Goal: Task Accomplishment & Management: Use online tool/utility

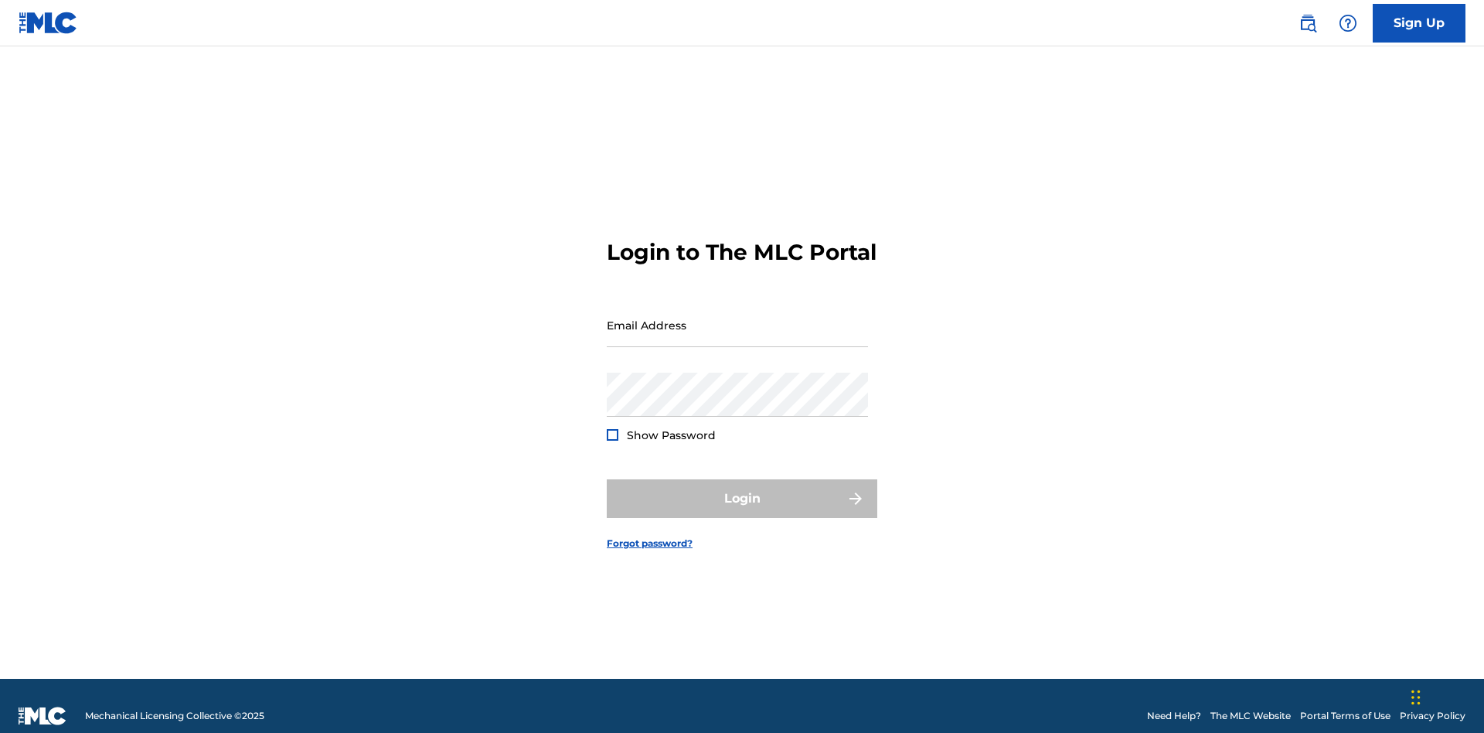
scroll to position [20, 0]
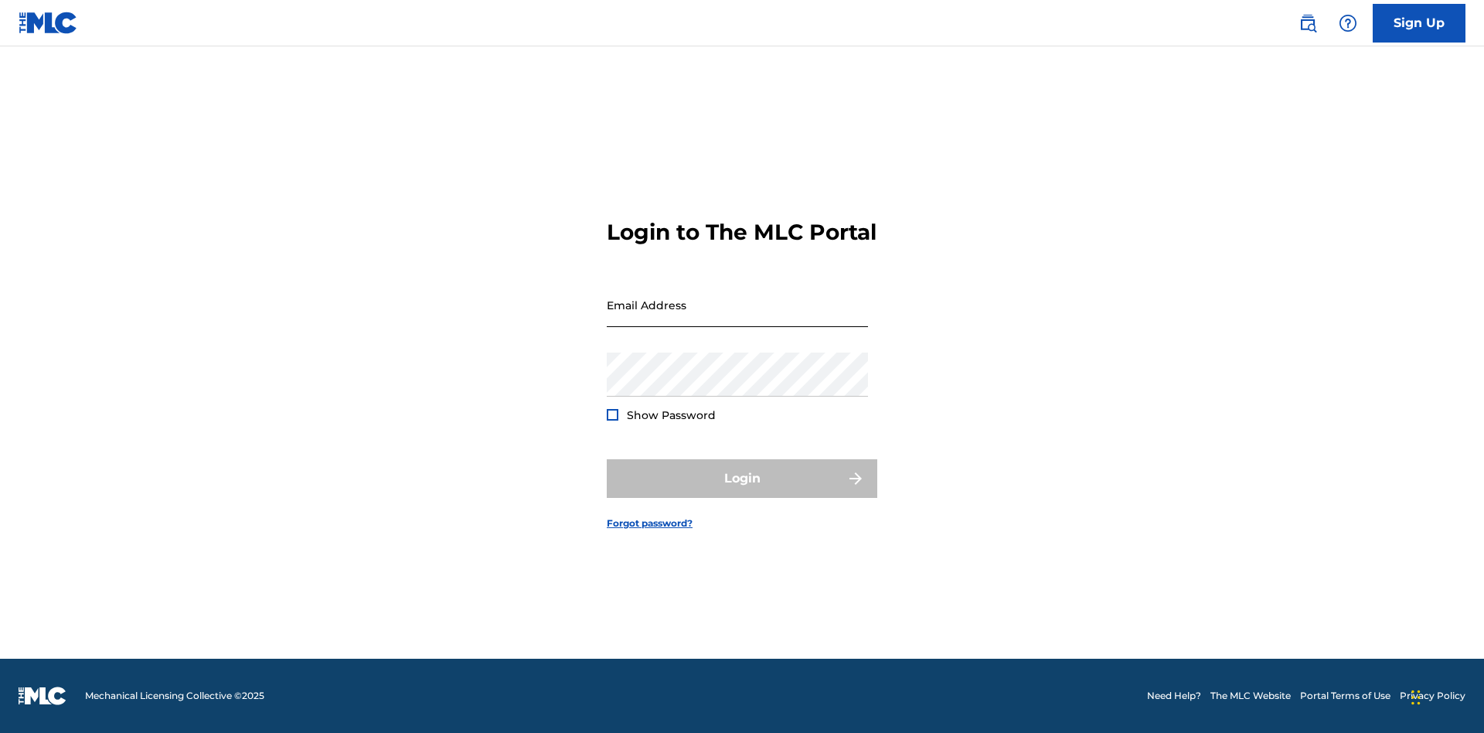
click at [737, 318] on input "Email Address" at bounding box center [737, 305] width 261 height 44
type input "Duke.McTesterson@gmail.com"
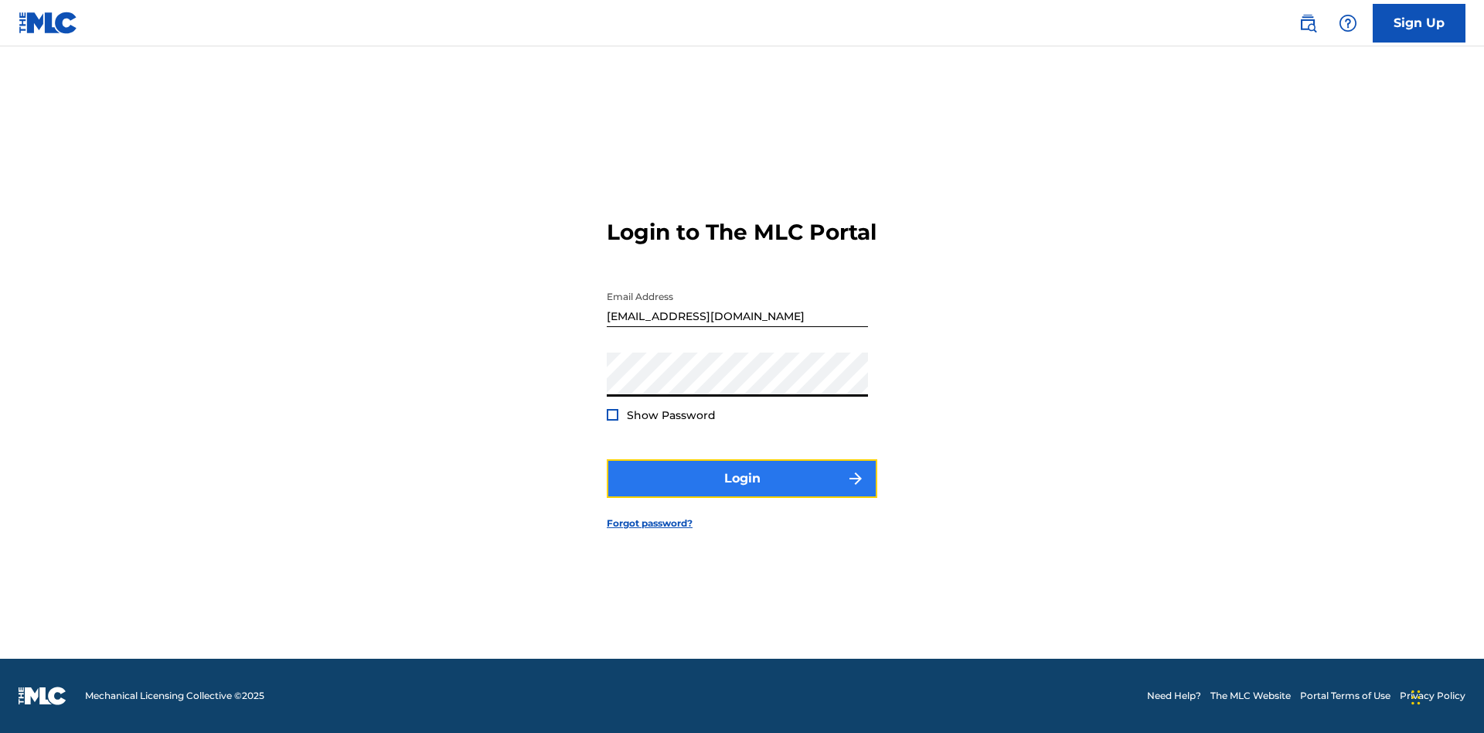
click at [742, 491] on button "Login" at bounding box center [742, 478] width 270 height 39
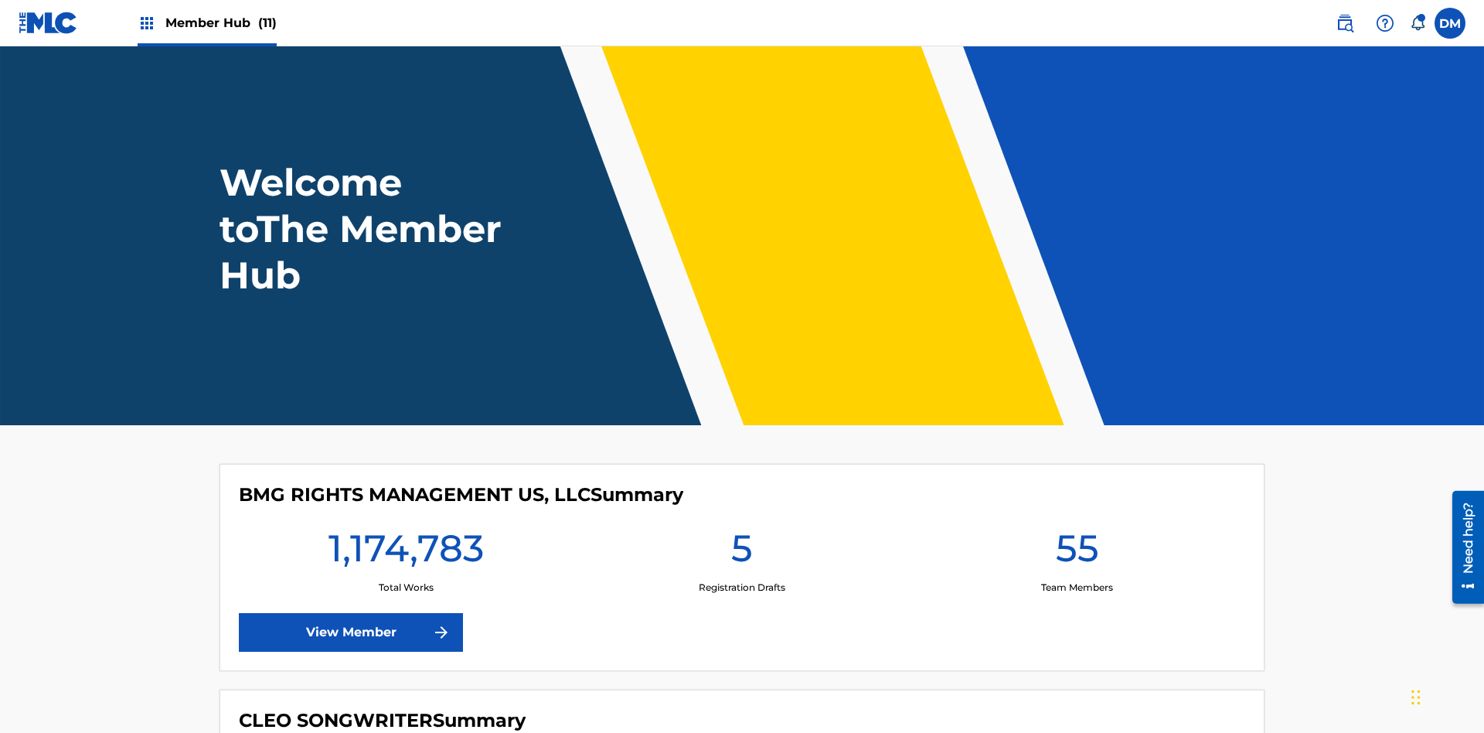
click at [220, 22] on span "Member Hub (11)" at bounding box center [220, 23] width 111 height 18
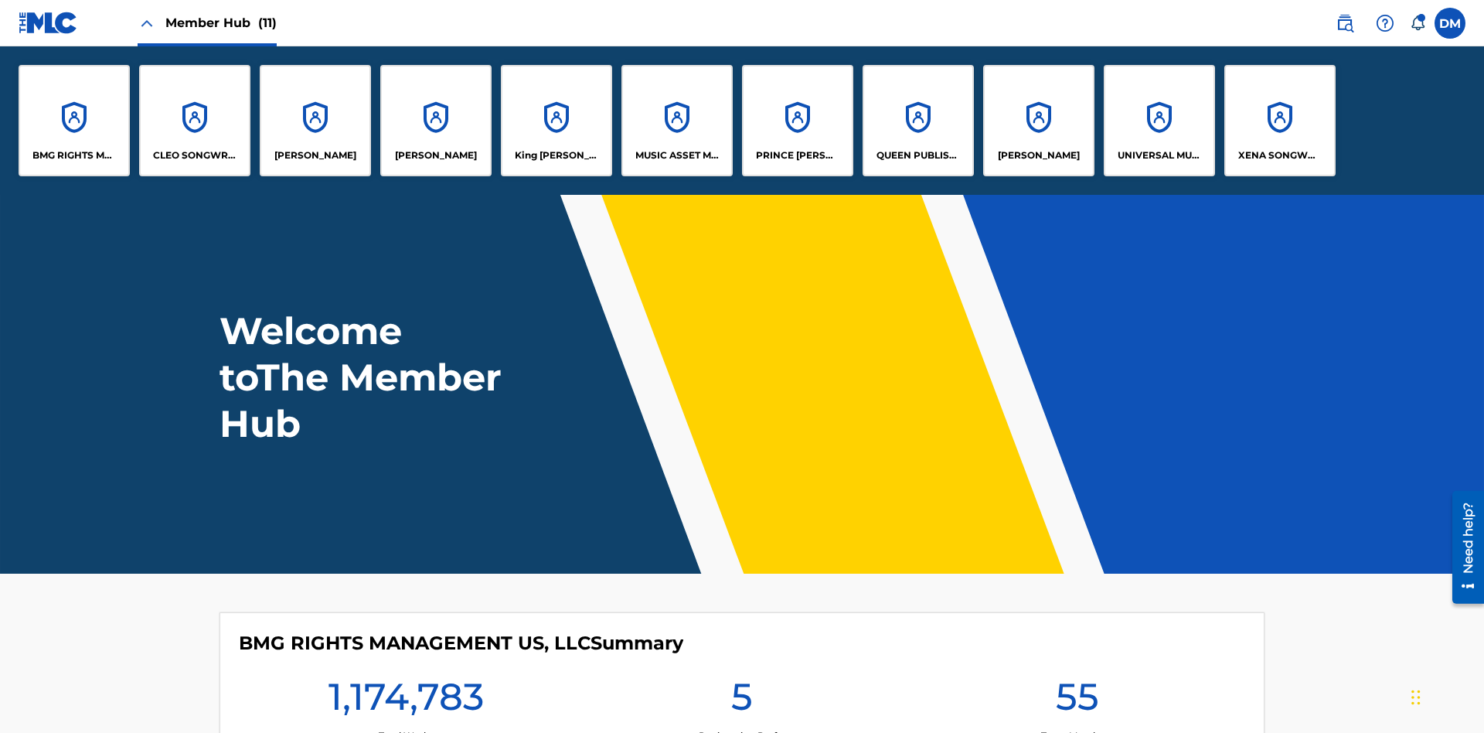
scroll to position [56, 0]
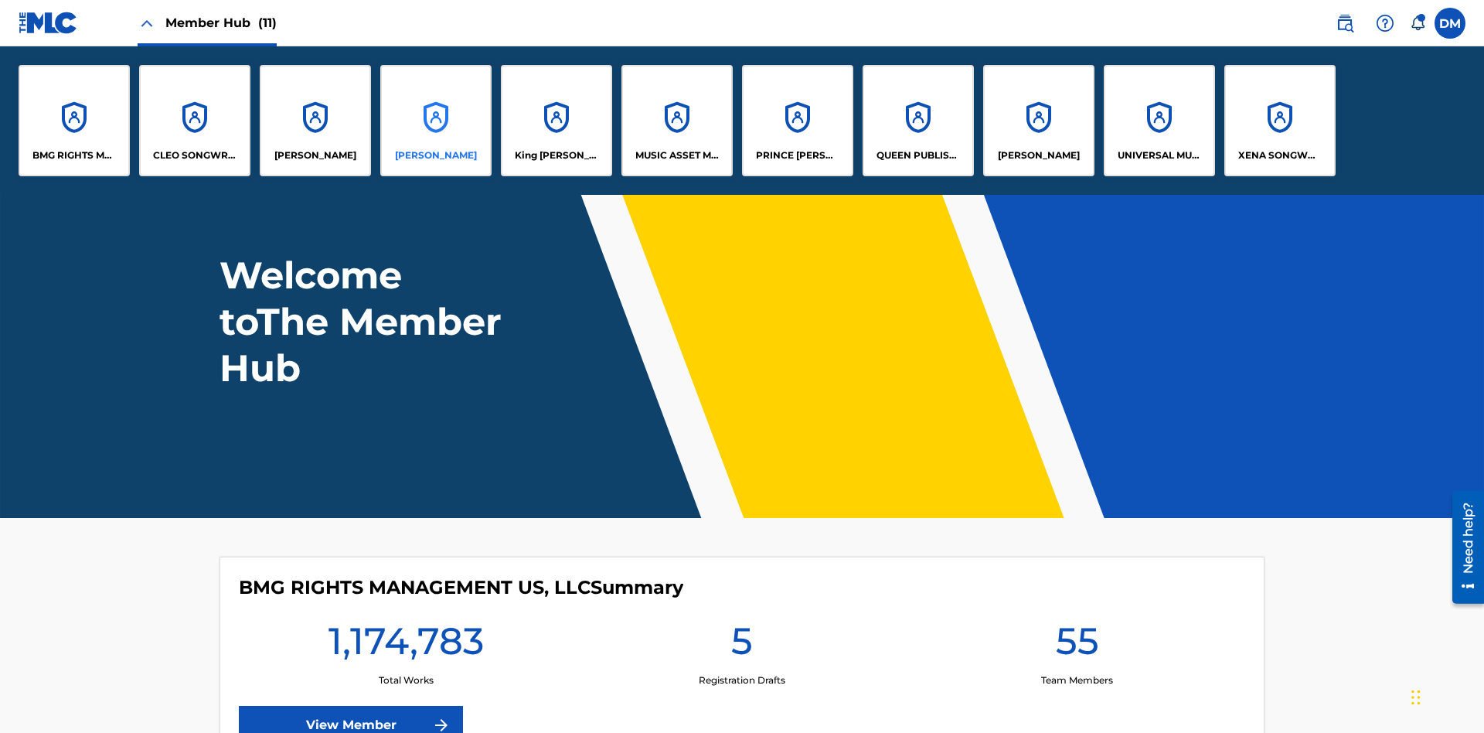
click at [436, 155] on p "EYAMA MCSINGER" at bounding box center [436, 155] width 82 height 14
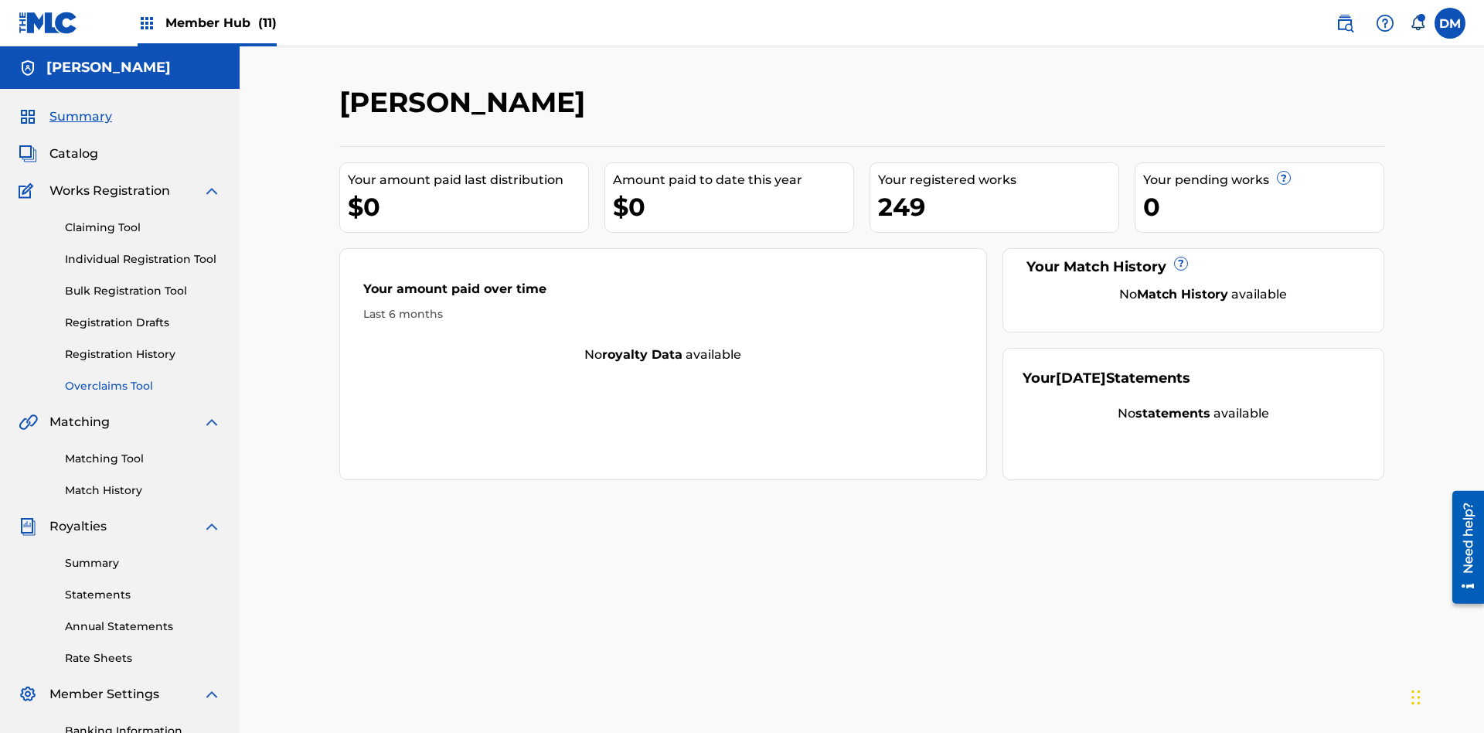
click at [143, 378] on link "Overclaims Tool" at bounding box center [143, 386] width 156 height 16
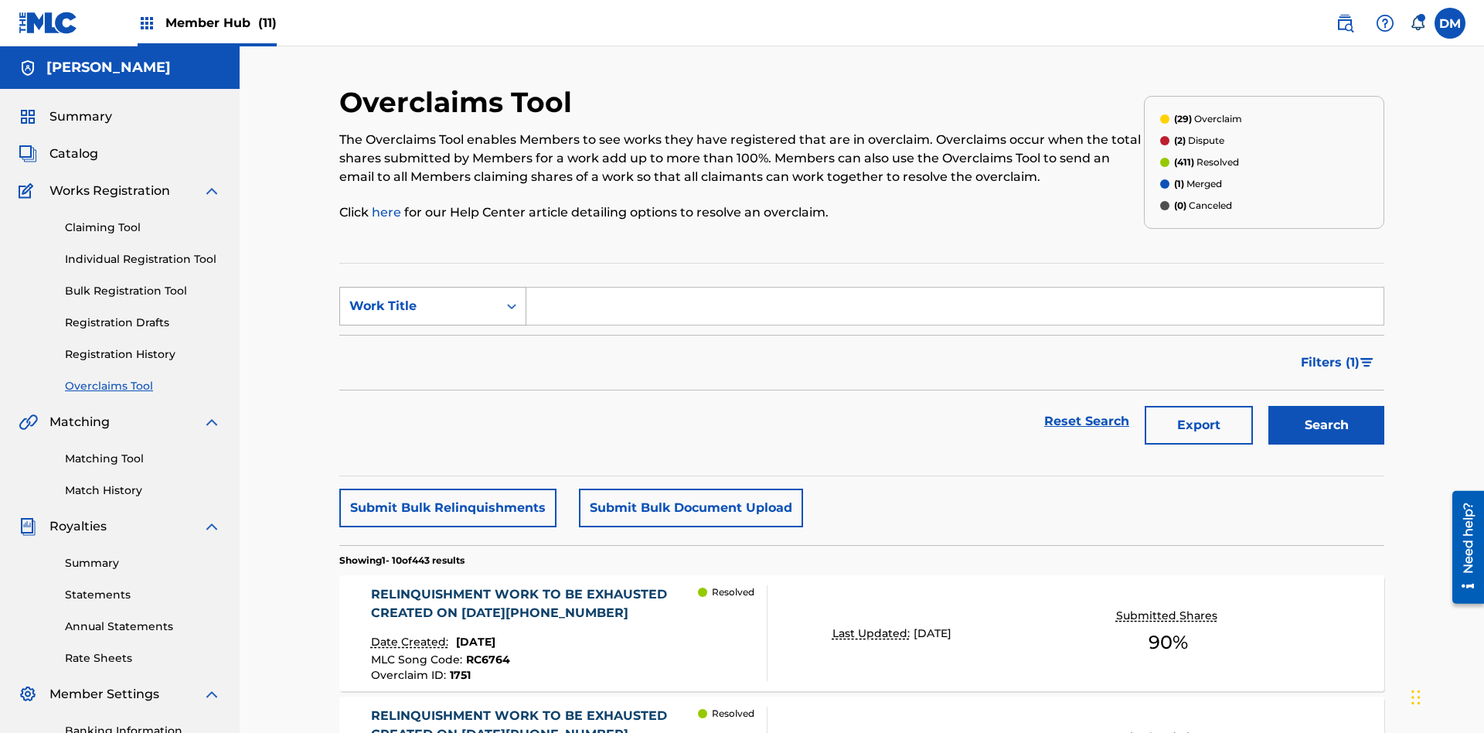
click at [419, 297] on div "Work Title" at bounding box center [418, 306] width 139 height 19
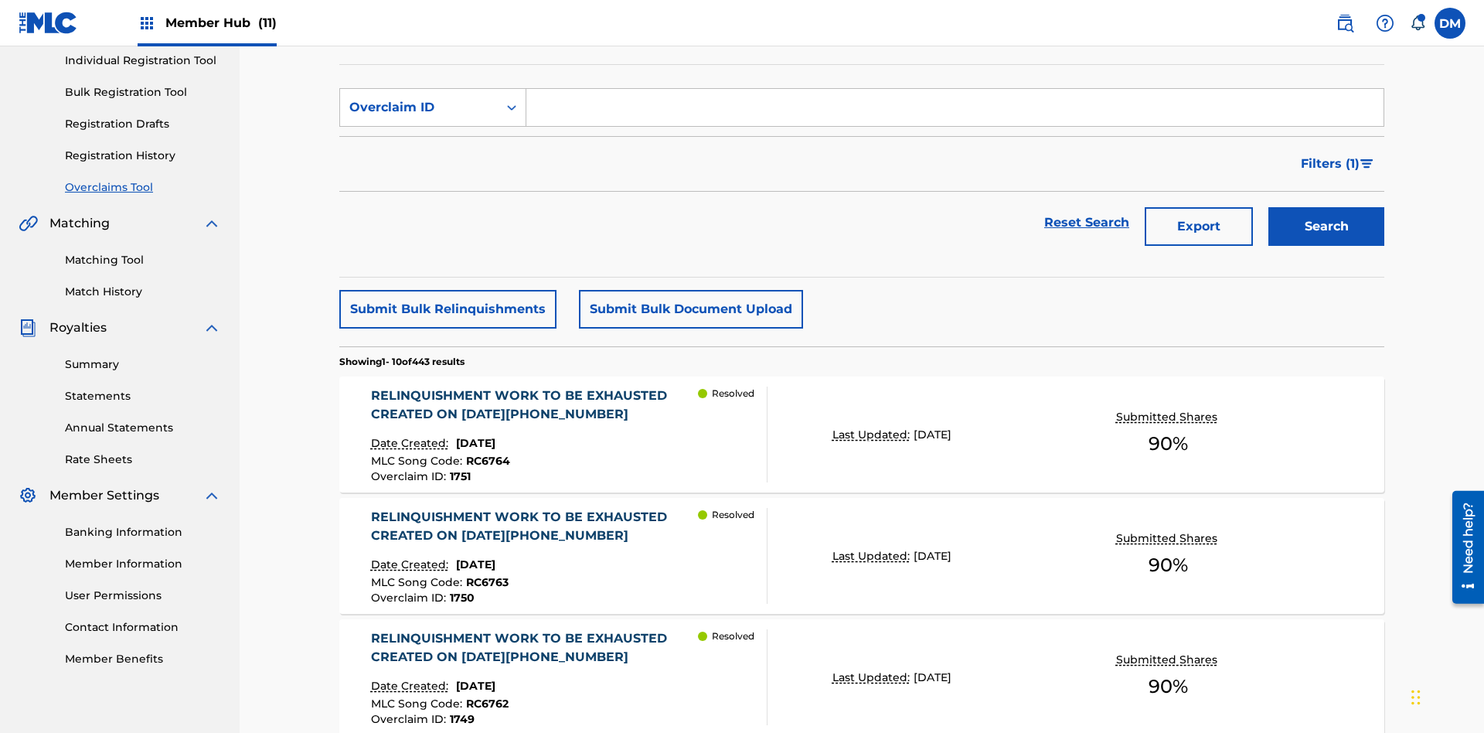
click at [954, 111] on input "Search Form" at bounding box center [954, 107] width 857 height 37
click at [1326, 207] on button "Search" at bounding box center [1326, 226] width 116 height 39
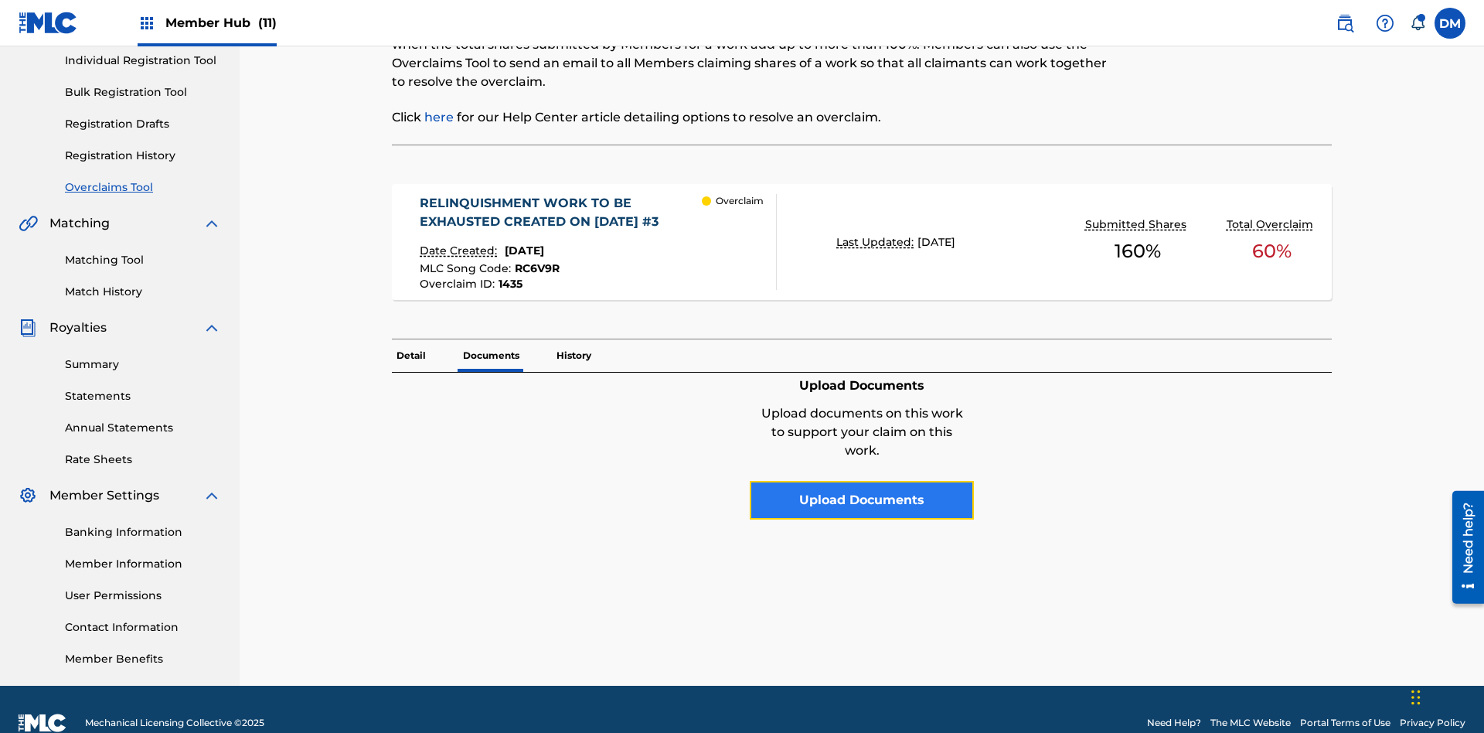
click at [862, 481] on button "Upload Documents" at bounding box center [862, 500] width 224 height 39
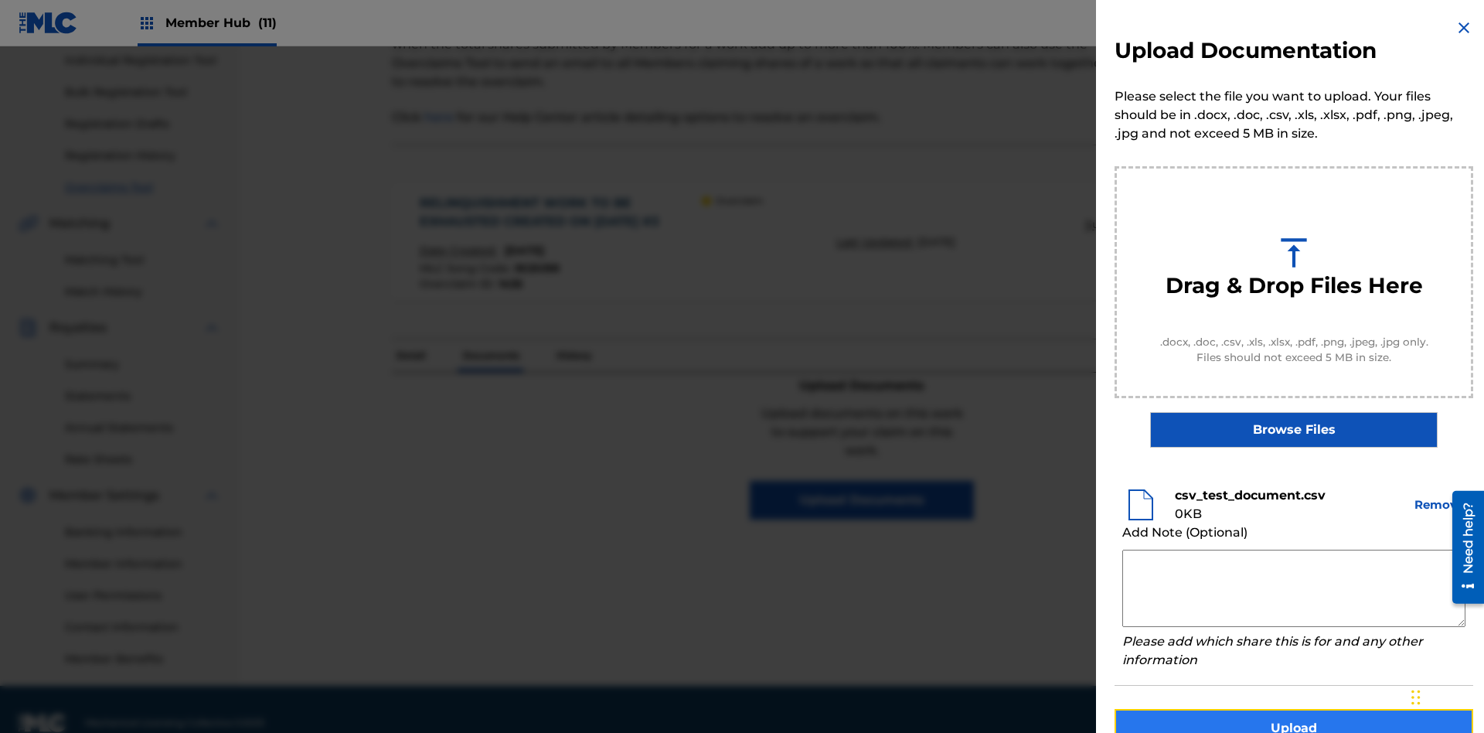
click at [1293, 709] on button "Upload" at bounding box center [1293, 728] width 359 height 39
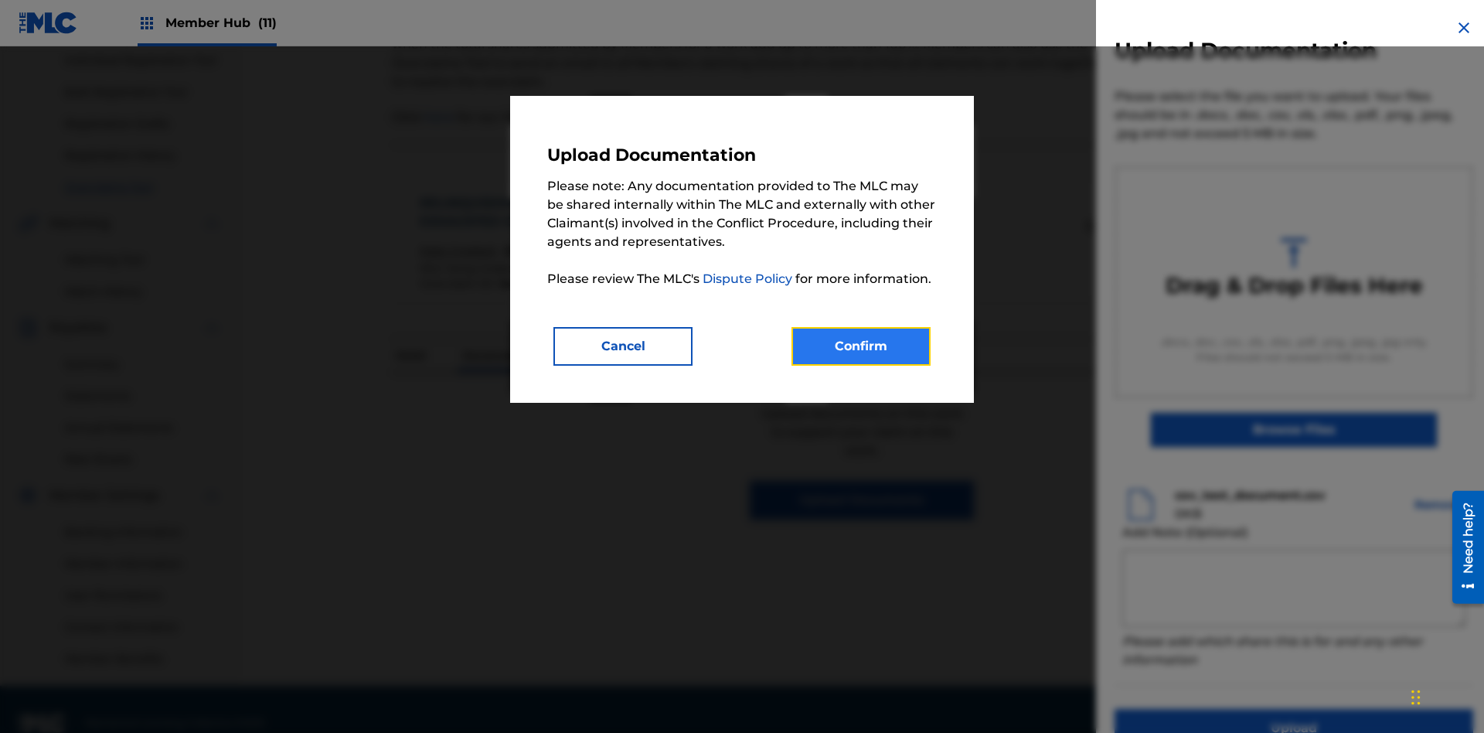
click at [861, 345] on button "Confirm" at bounding box center [860, 346] width 139 height 39
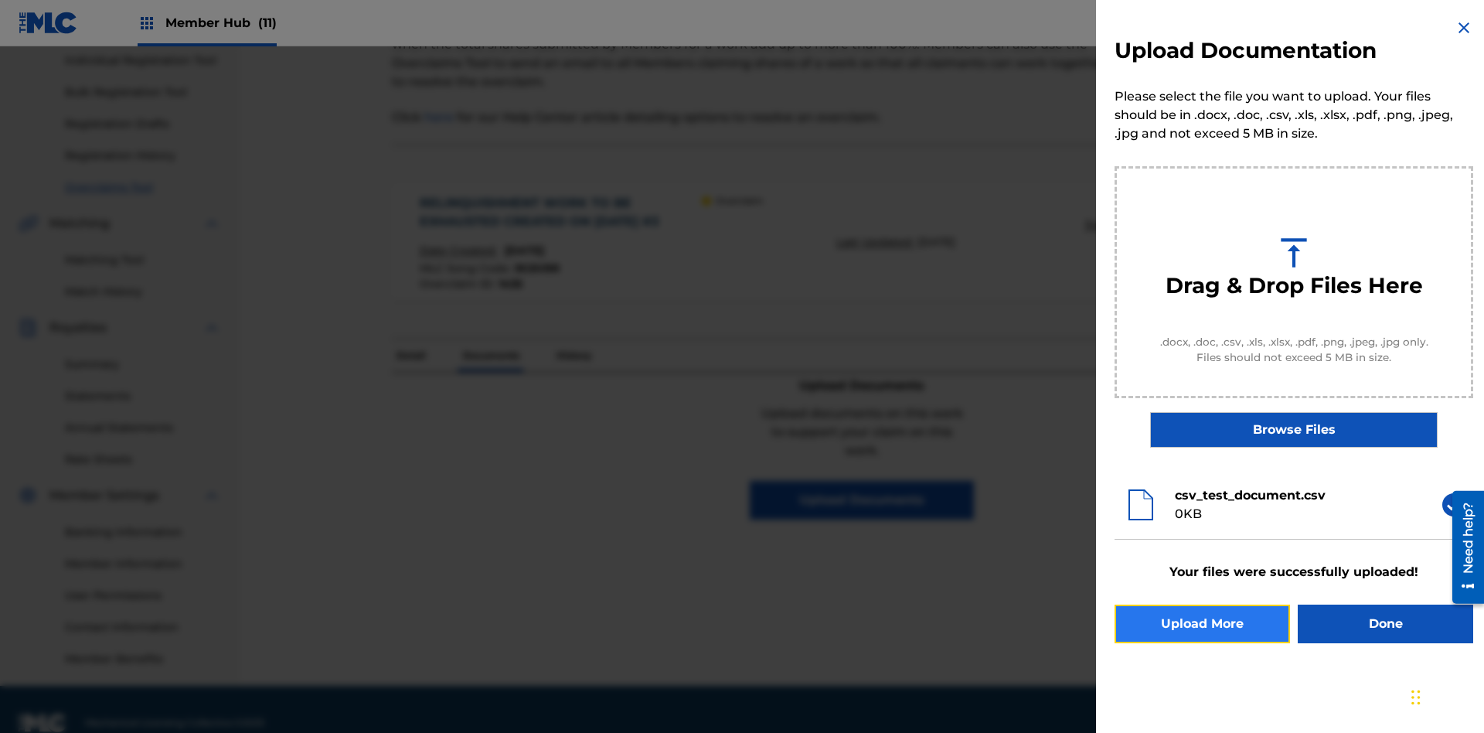
click at [1202, 624] on button "Upload More" at bounding box center [1201, 623] width 175 height 39
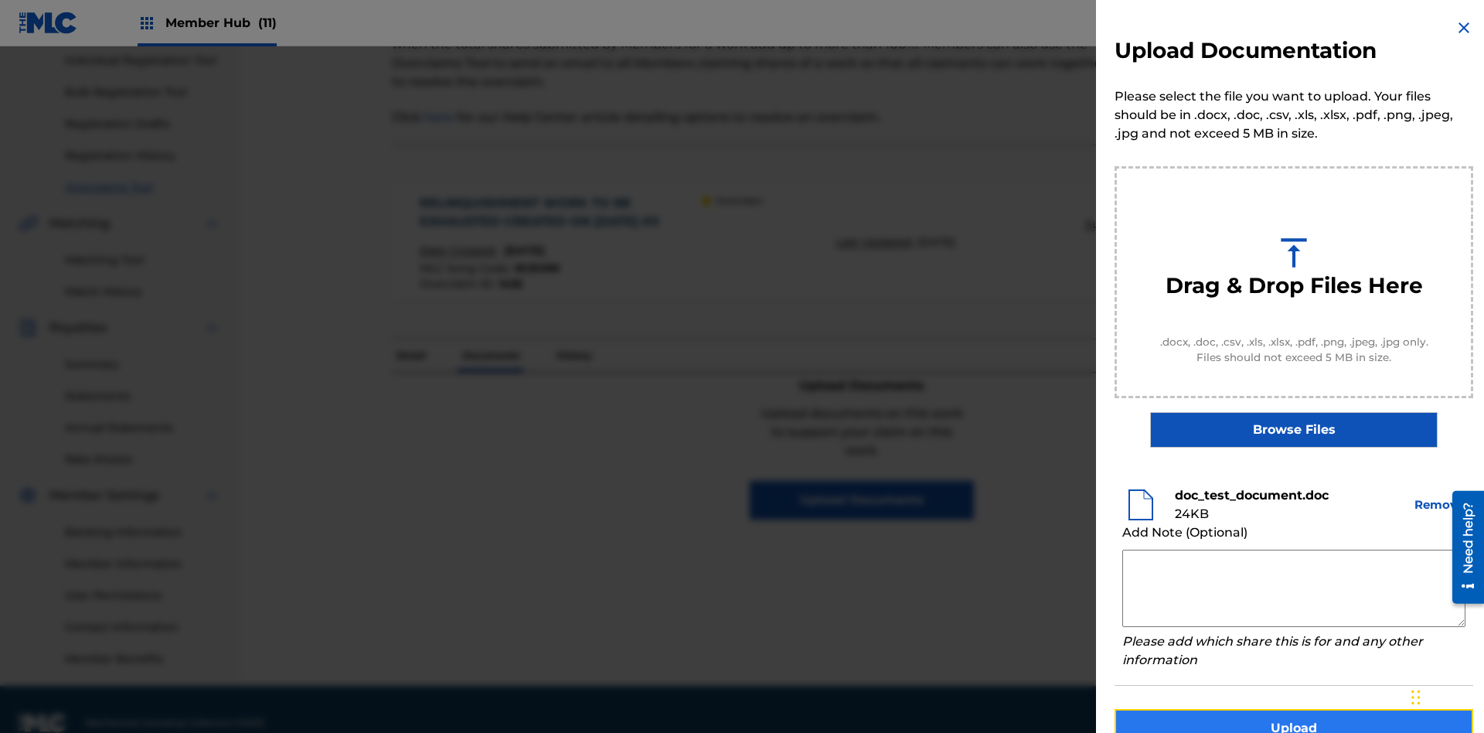
click at [1293, 709] on button "Upload" at bounding box center [1293, 728] width 359 height 39
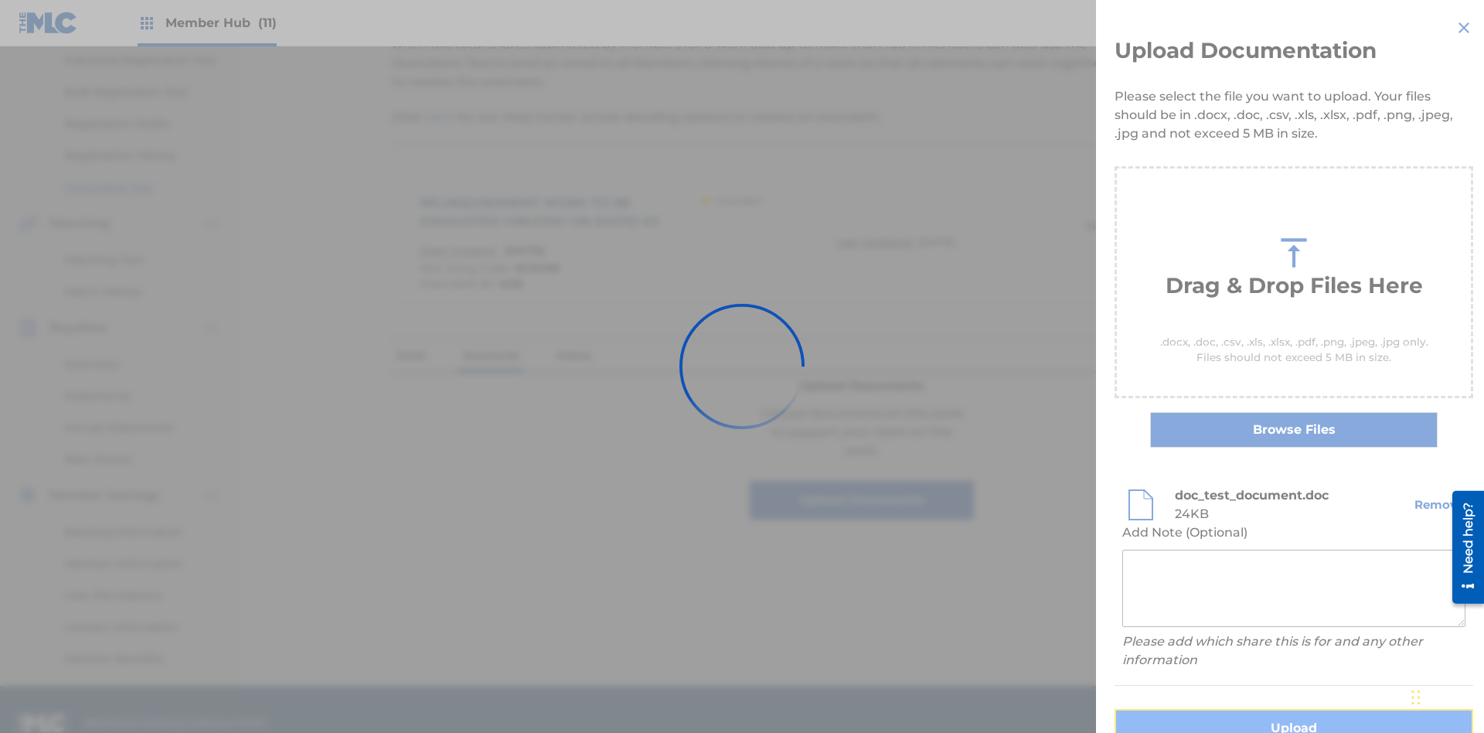
click at [1202, 709] on button "Upload" at bounding box center [1293, 728] width 359 height 39
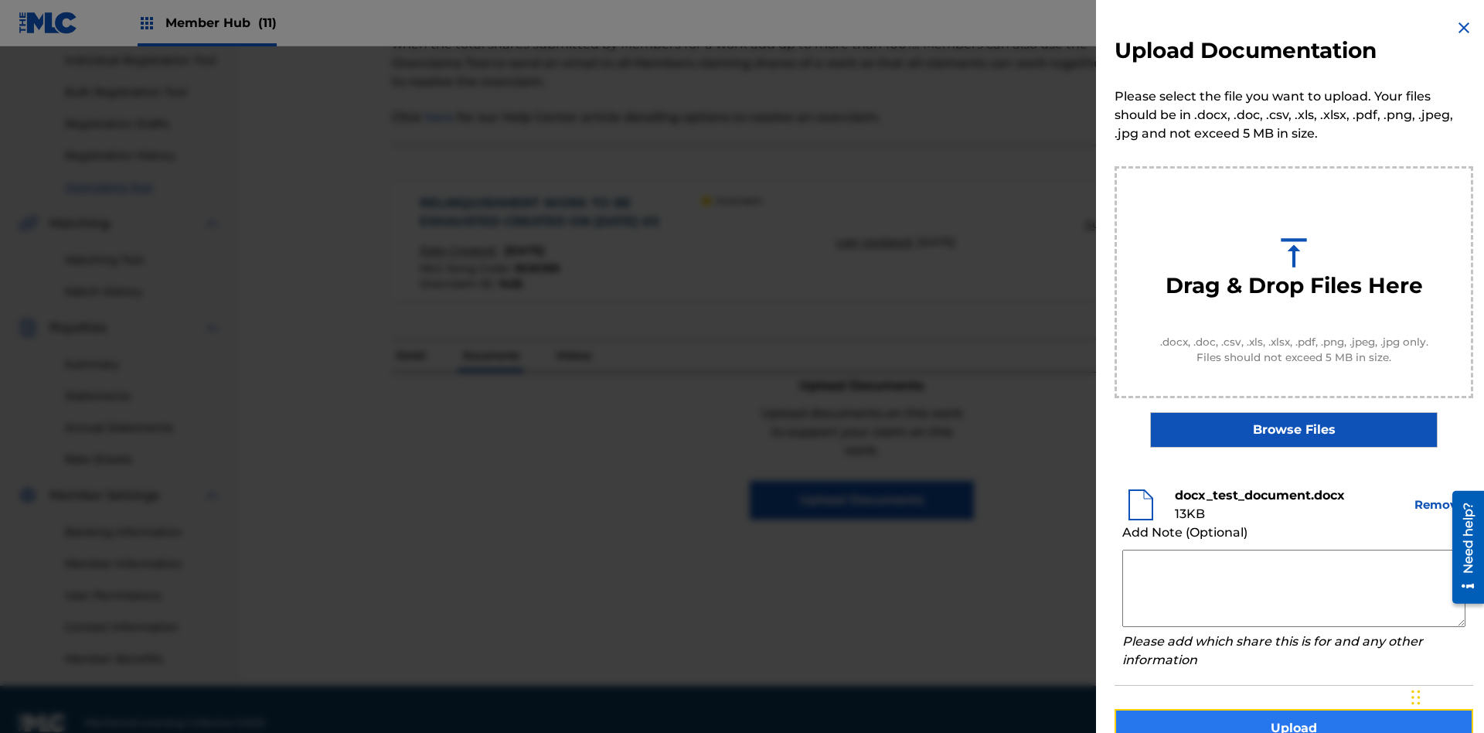
click at [1293, 709] on button "Upload" at bounding box center [1293, 728] width 359 height 39
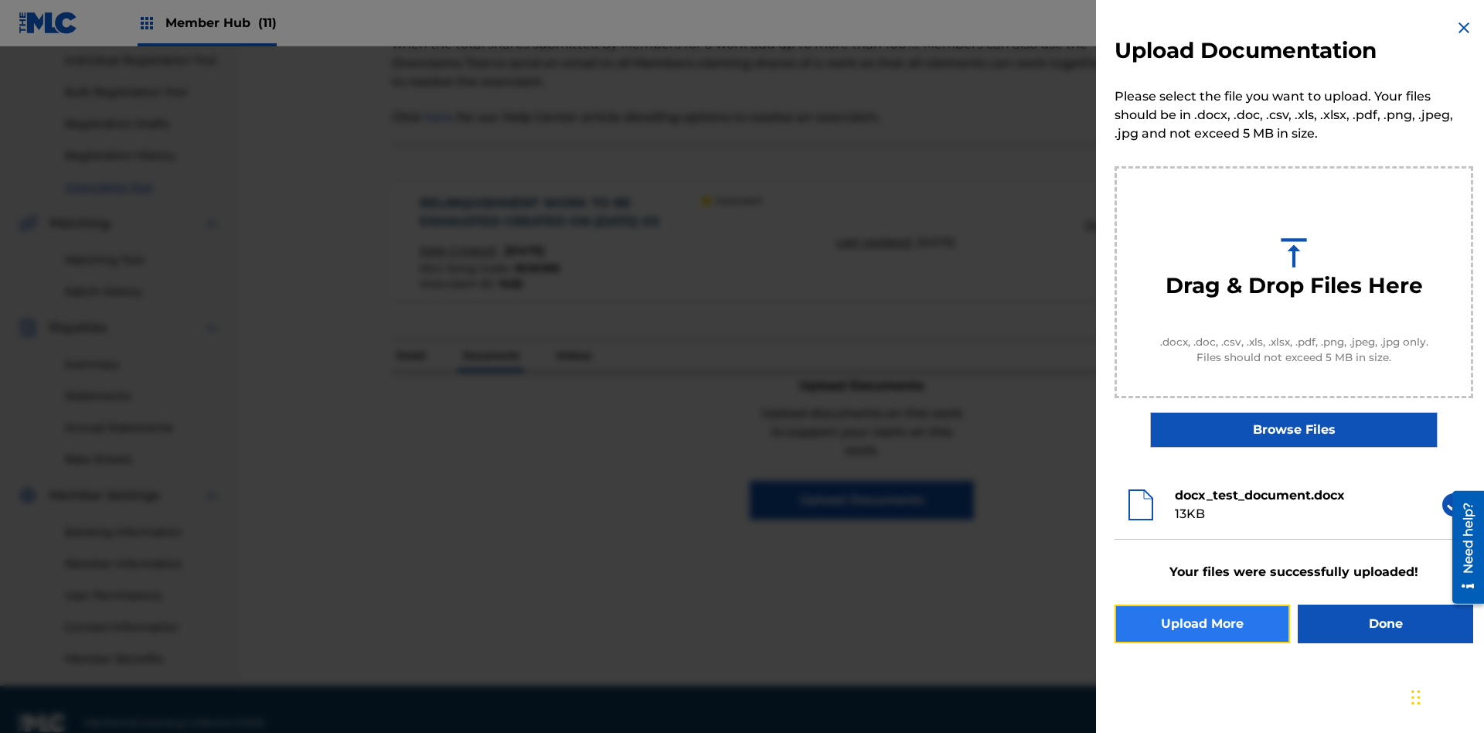
click at [1202, 624] on button "Upload More" at bounding box center [1201, 623] width 175 height 39
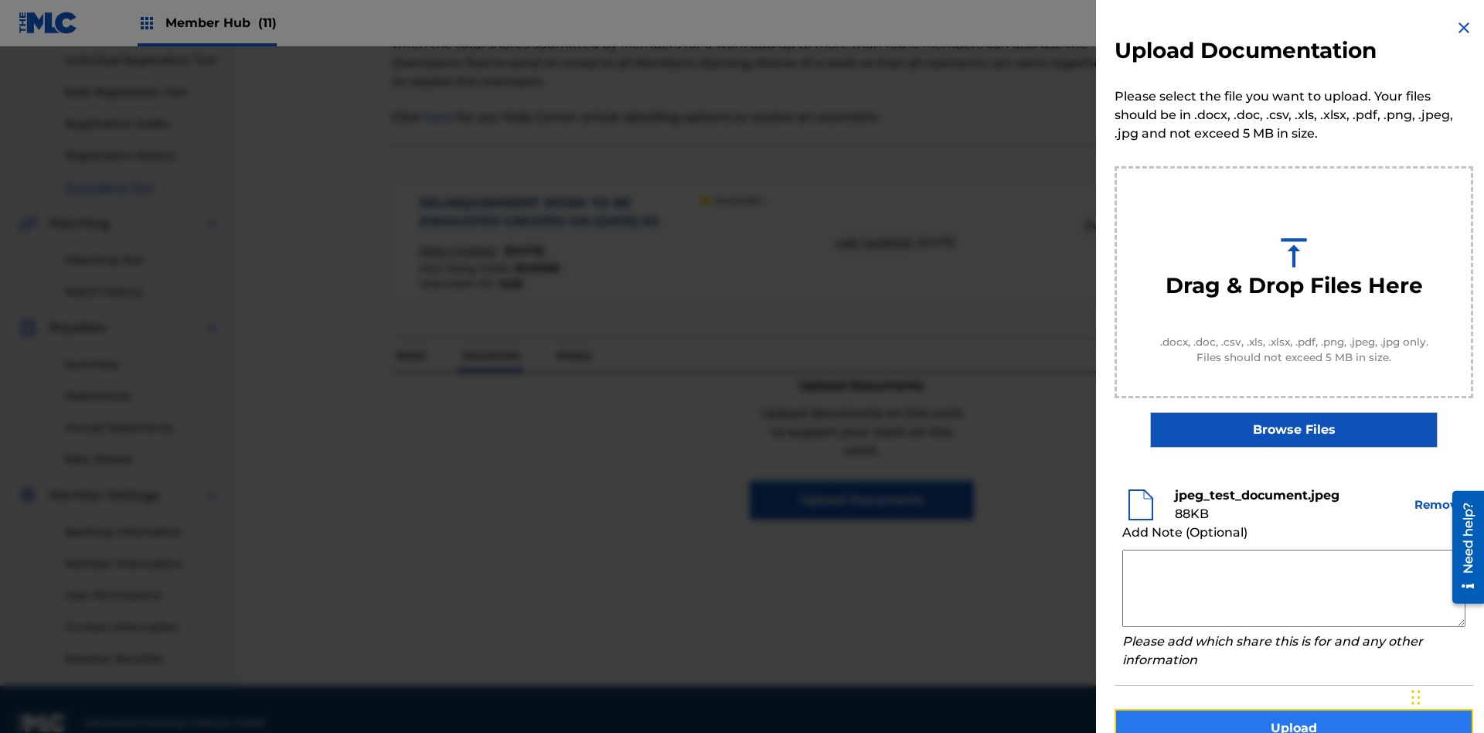
click at [1293, 709] on button "Upload" at bounding box center [1293, 728] width 359 height 39
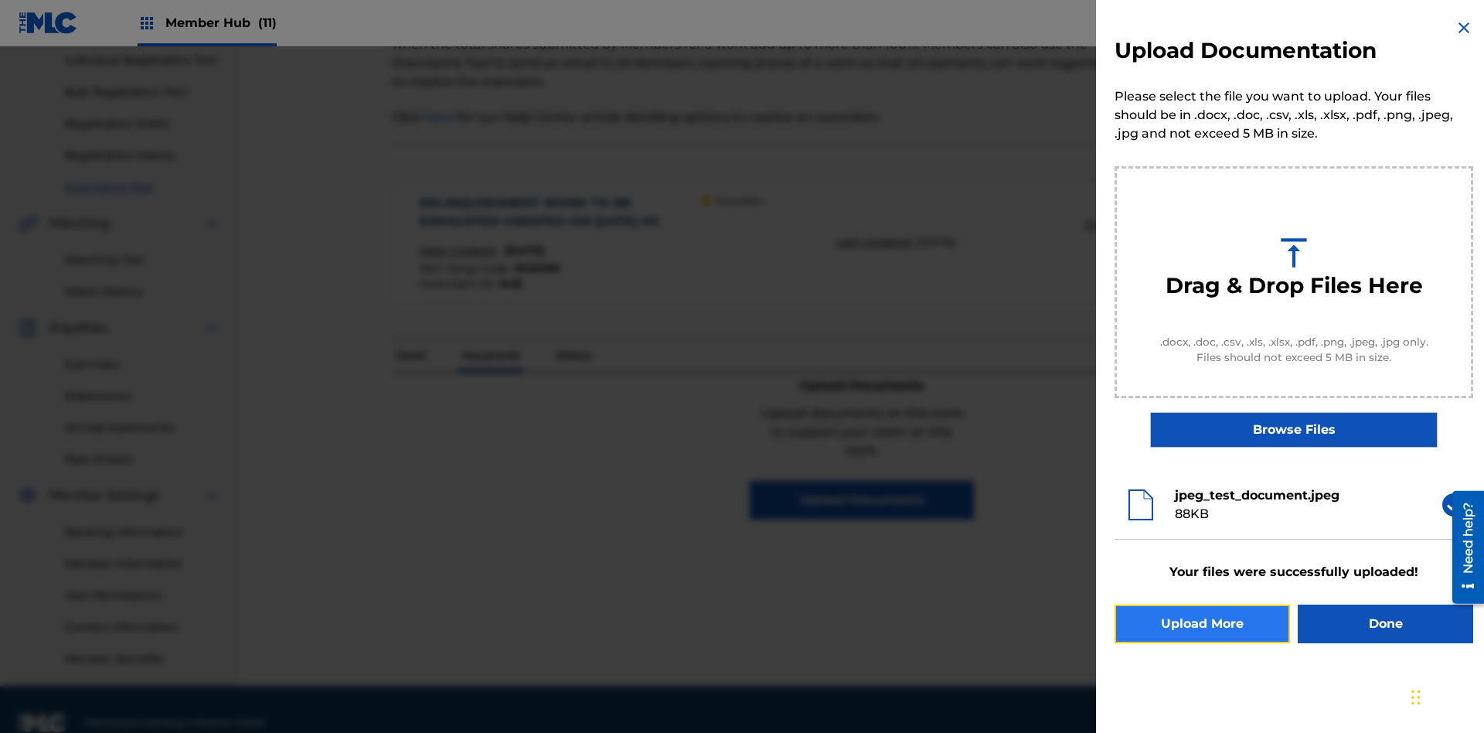
click at [1202, 624] on button "Upload More" at bounding box center [1201, 623] width 175 height 39
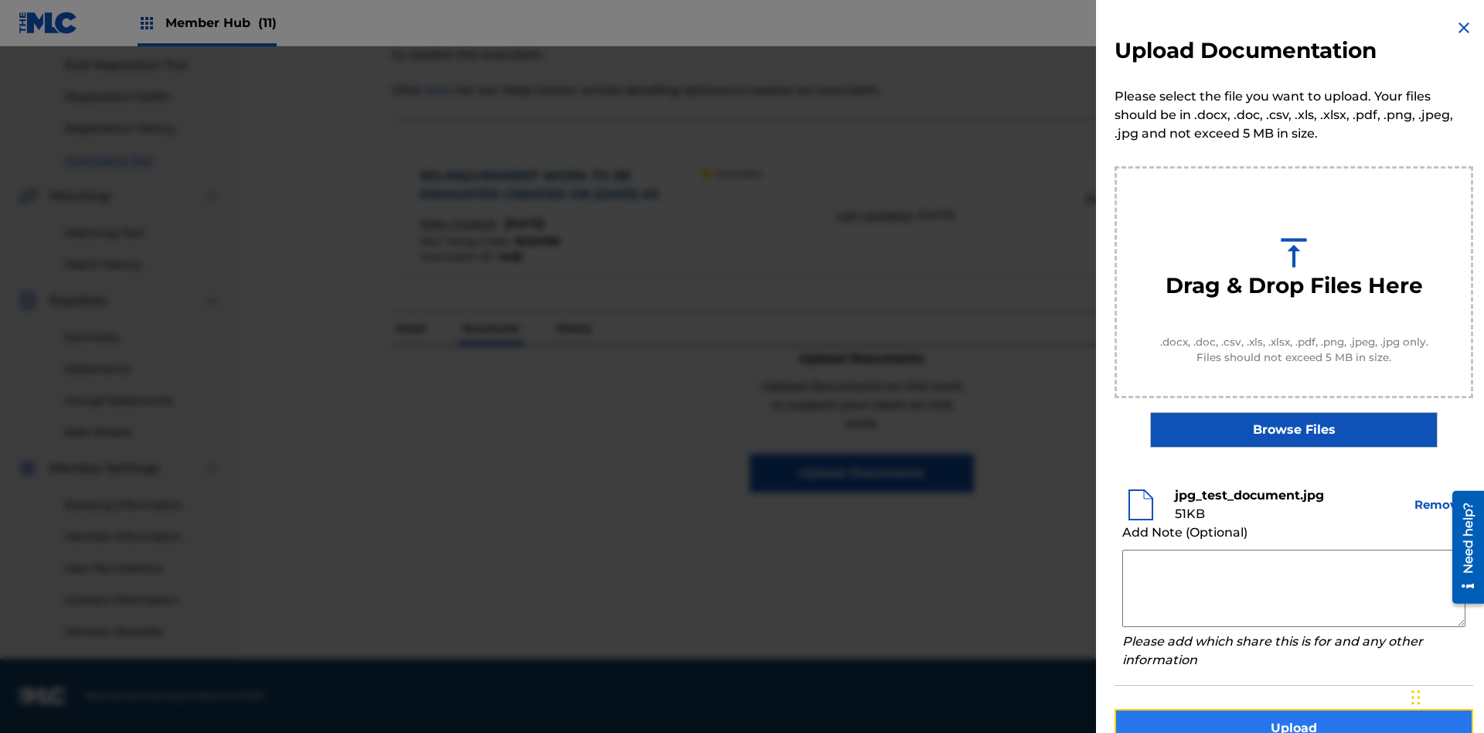
click at [1293, 709] on button "Upload" at bounding box center [1293, 728] width 359 height 39
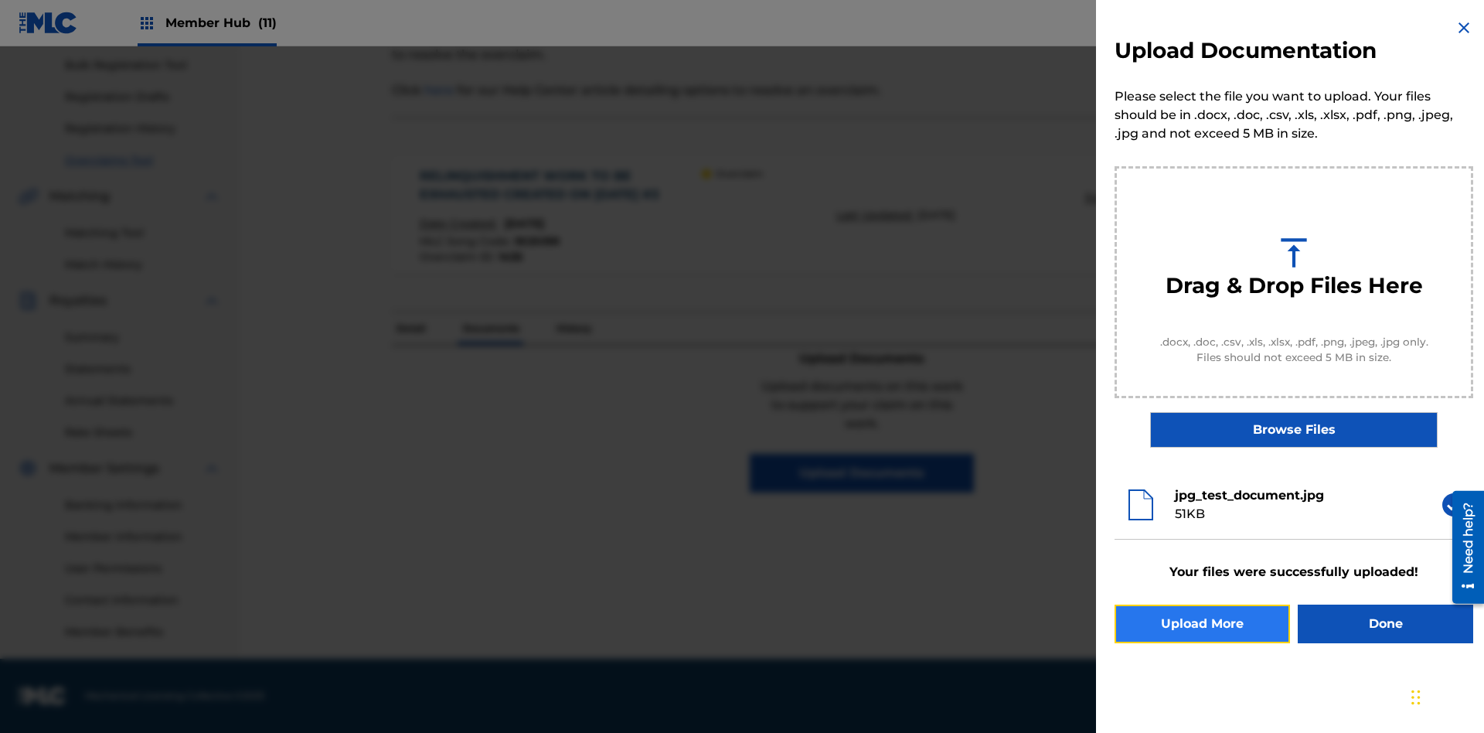
click at [1202, 624] on button "Upload More" at bounding box center [1201, 623] width 175 height 39
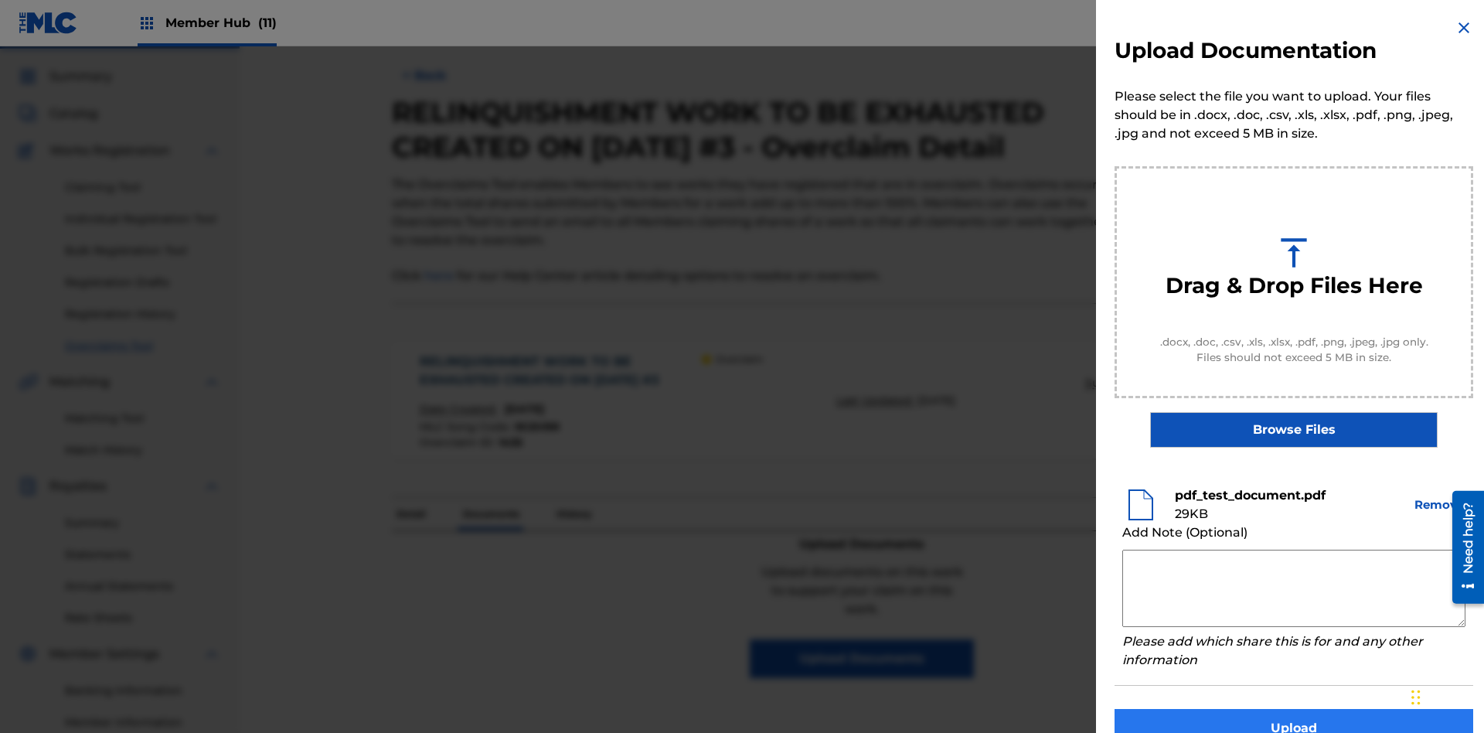
scroll to position [30, 0]
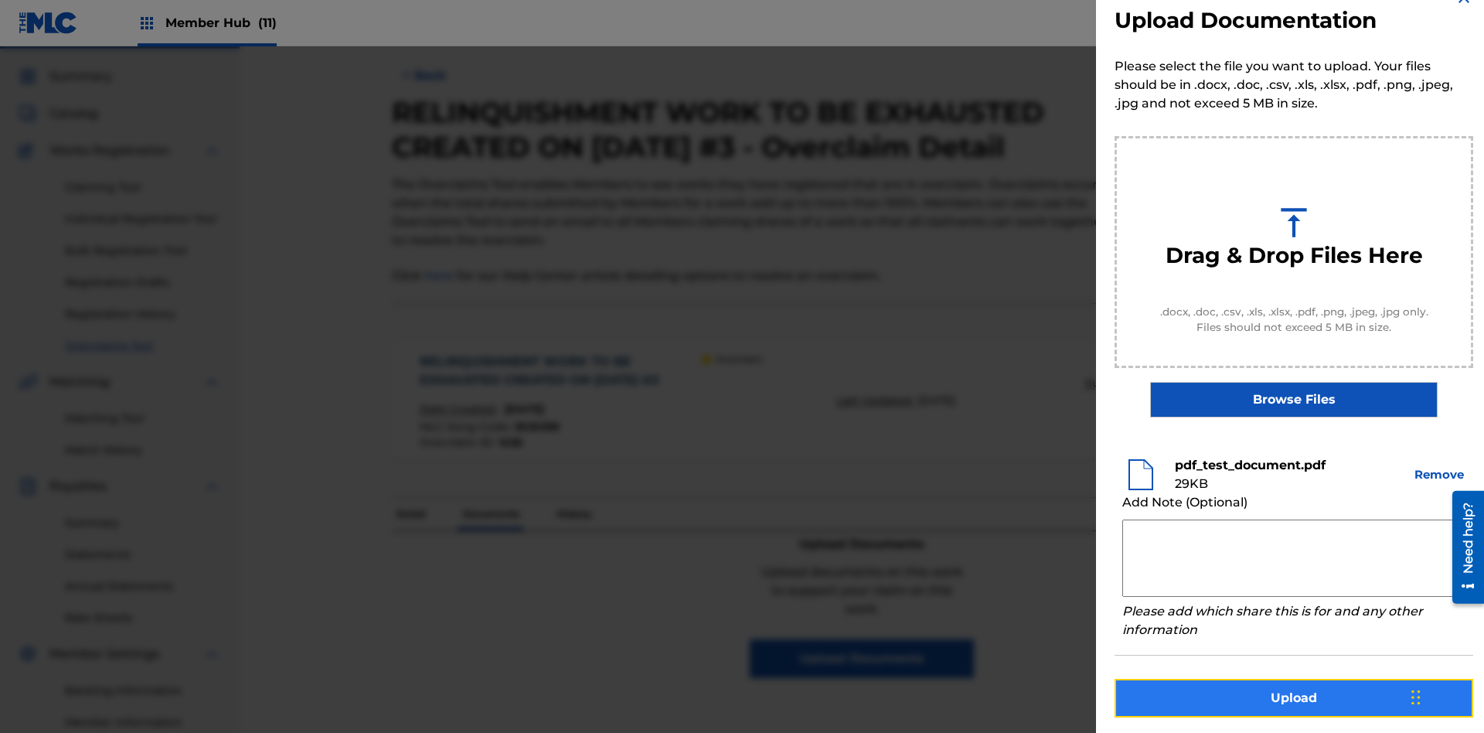
click at [1293, 695] on button "Upload" at bounding box center [1293, 697] width 359 height 39
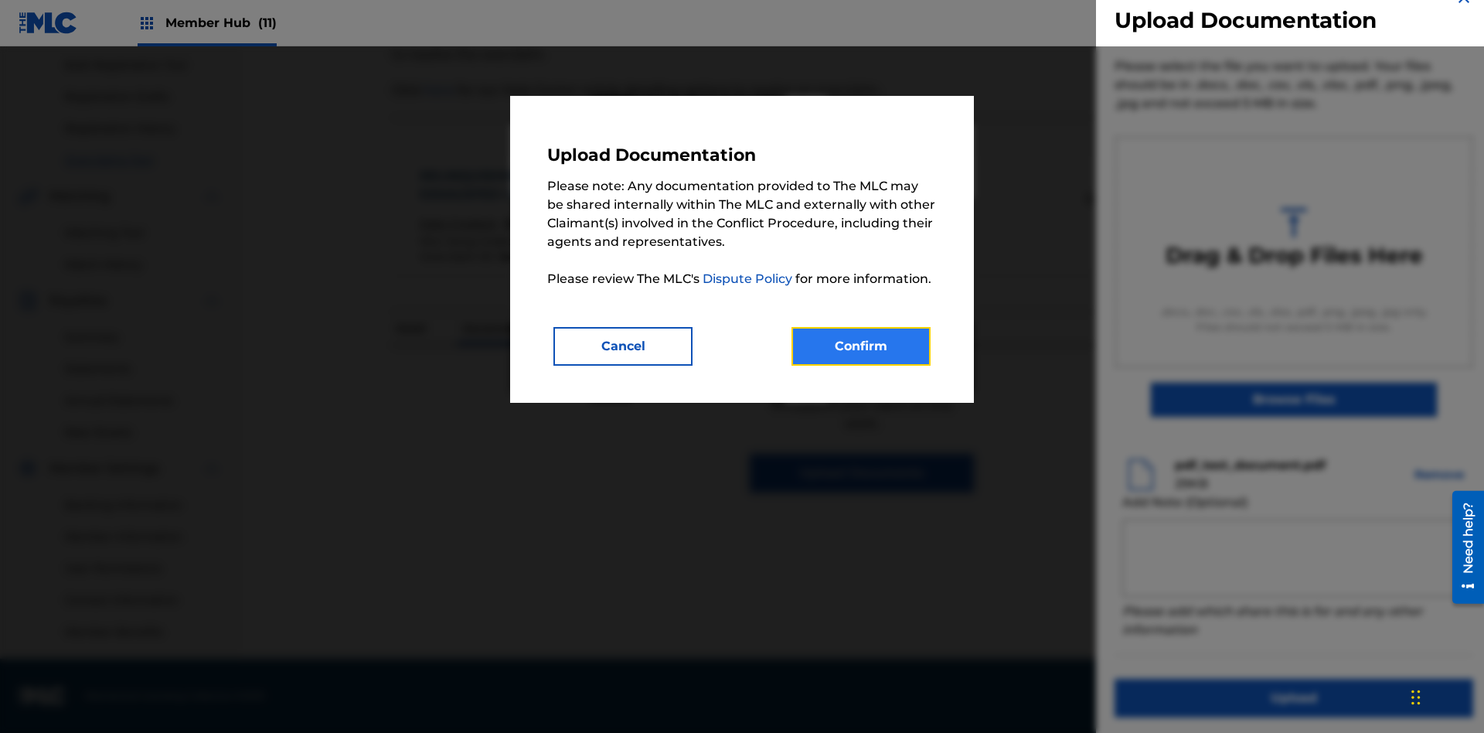
click at [861, 345] on button "Confirm" at bounding box center [860, 346] width 139 height 39
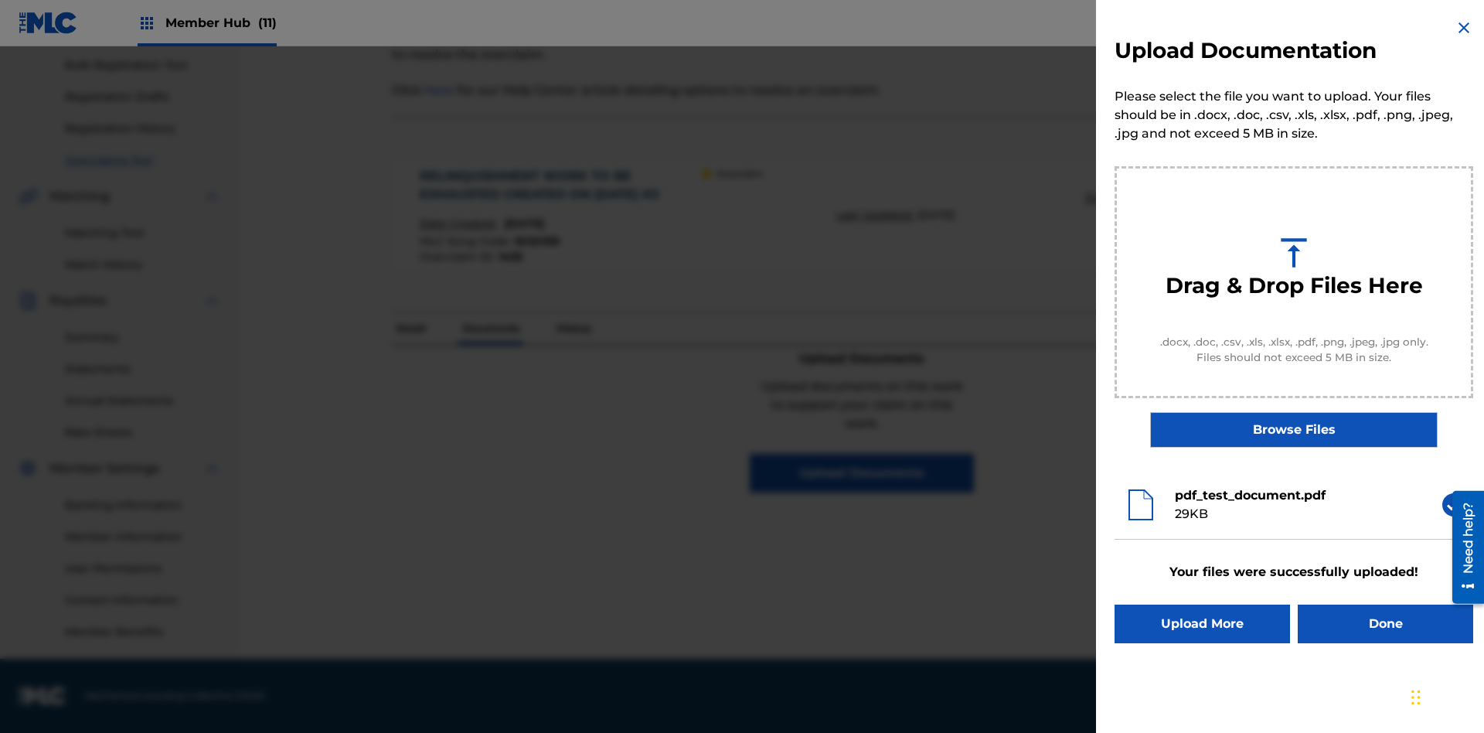
scroll to position [0, 0]
click at [1202, 624] on button "Upload More" at bounding box center [1201, 623] width 175 height 39
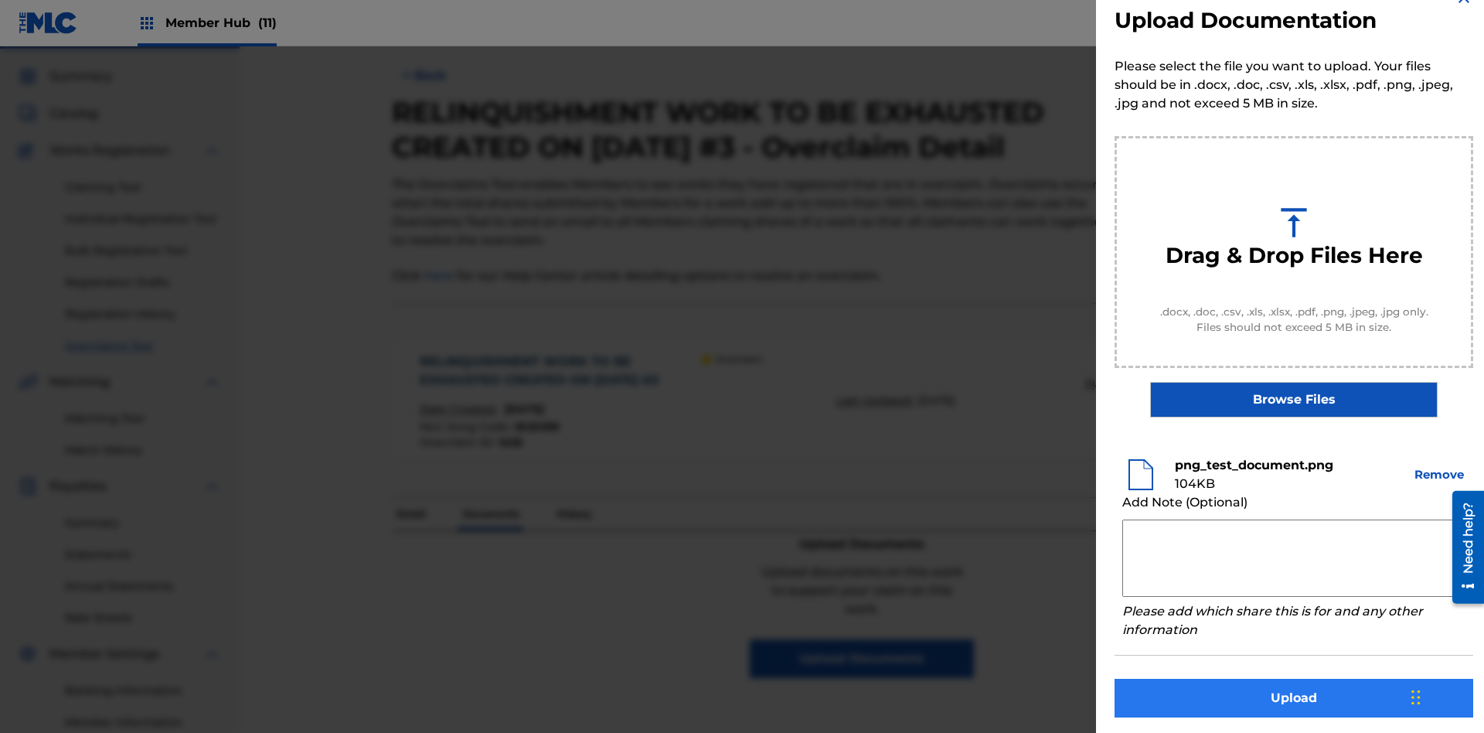
scroll to position [226, 0]
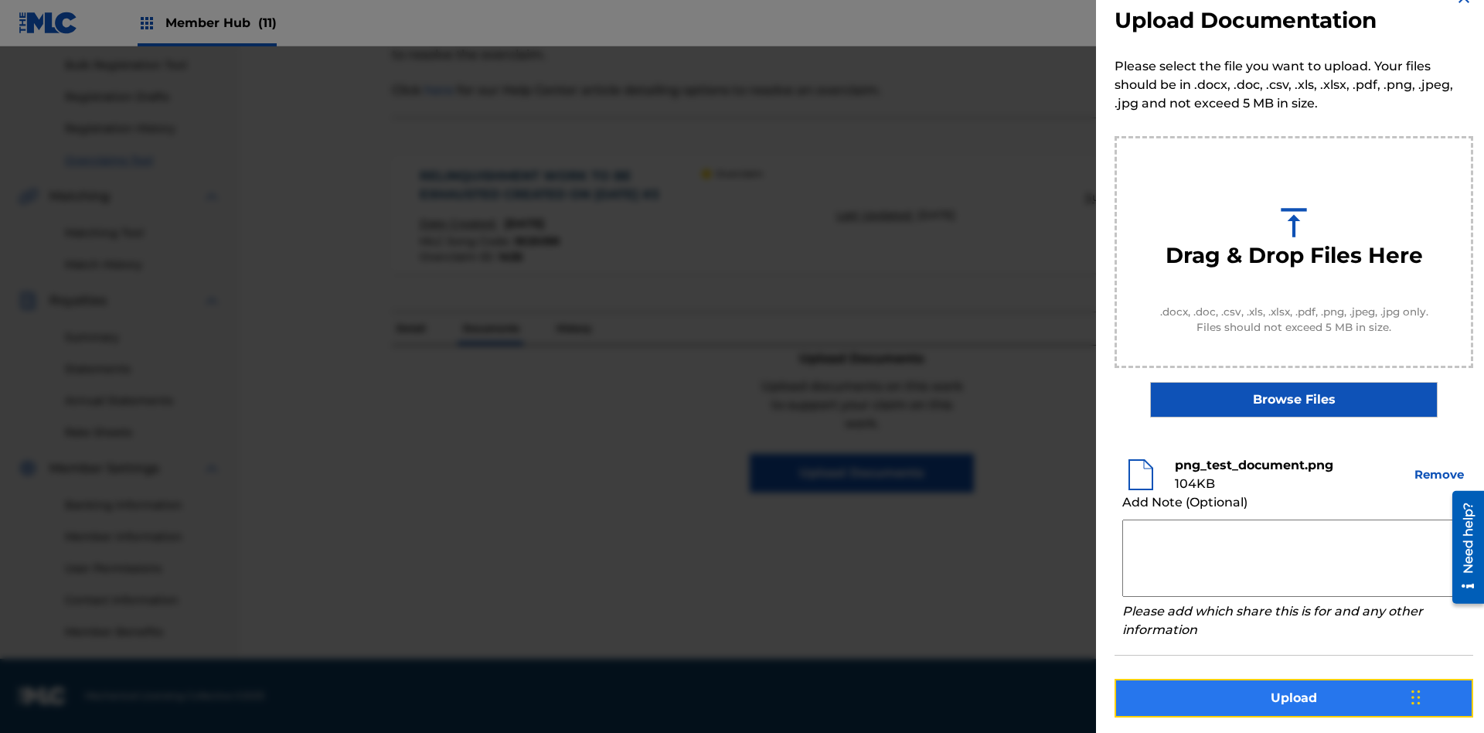
click at [1293, 695] on button "Upload" at bounding box center [1293, 697] width 359 height 39
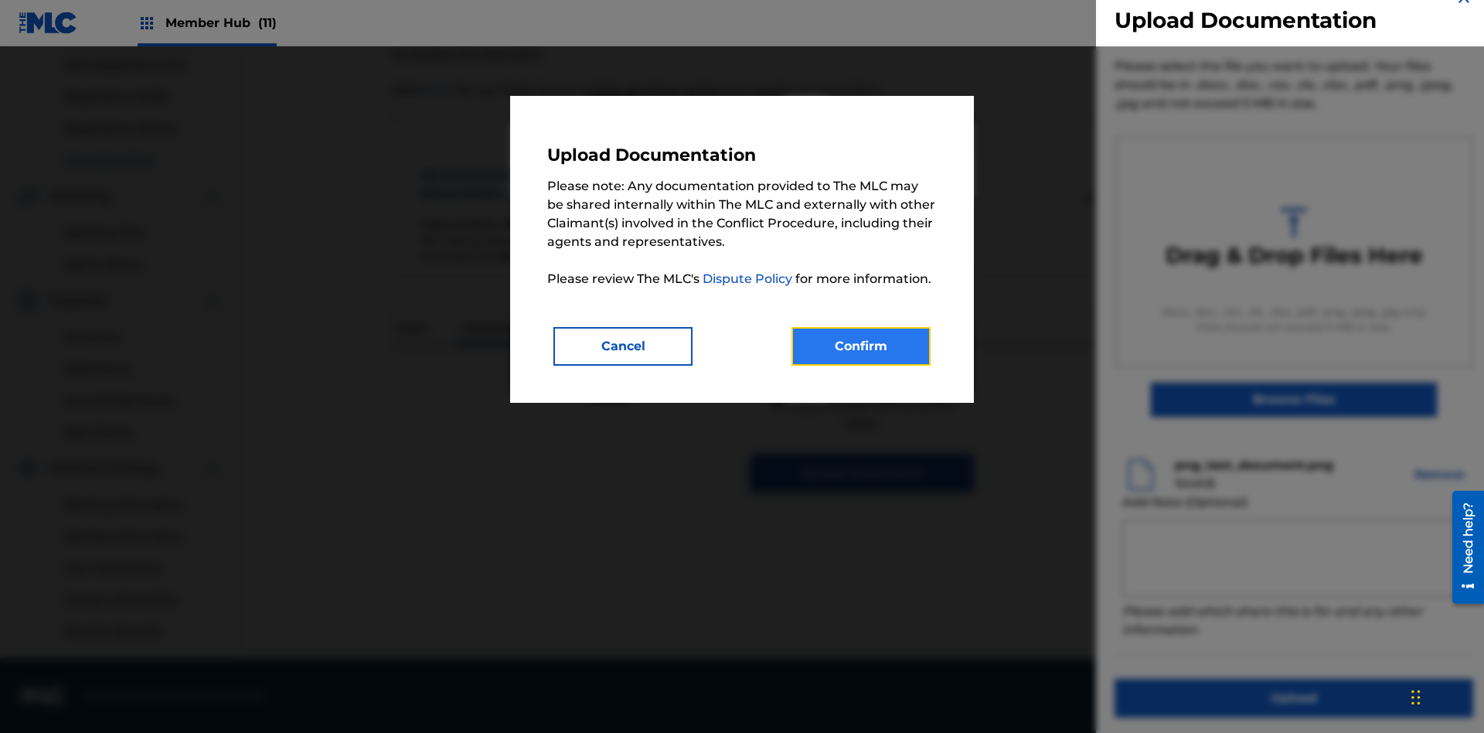
click at [861, 345] on button "Confirm" at bounding box center [860, 346] width 139 height 39
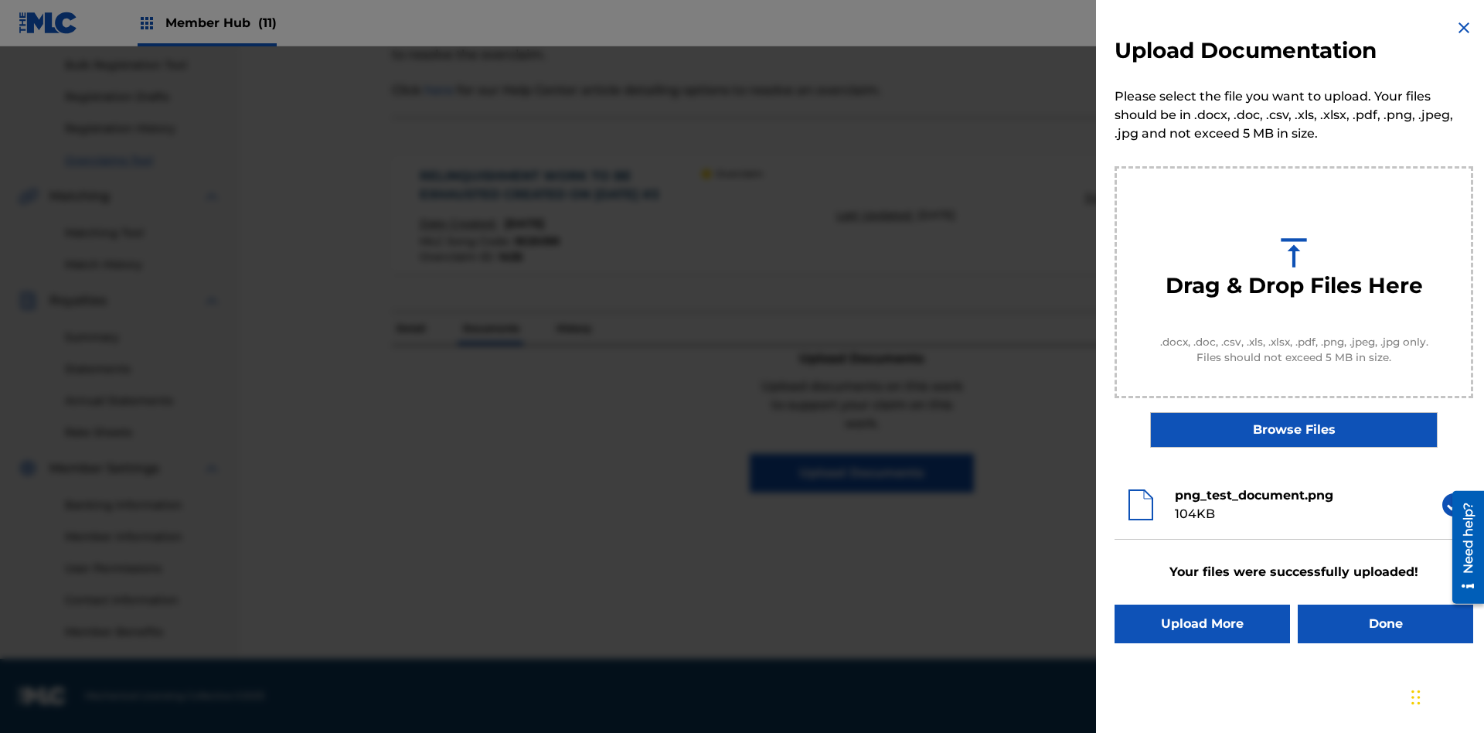
scroll to position [0, 0]
click at [1202, 624] on button "Upload More" at bounding box center [1201, 623] width 175 height 39
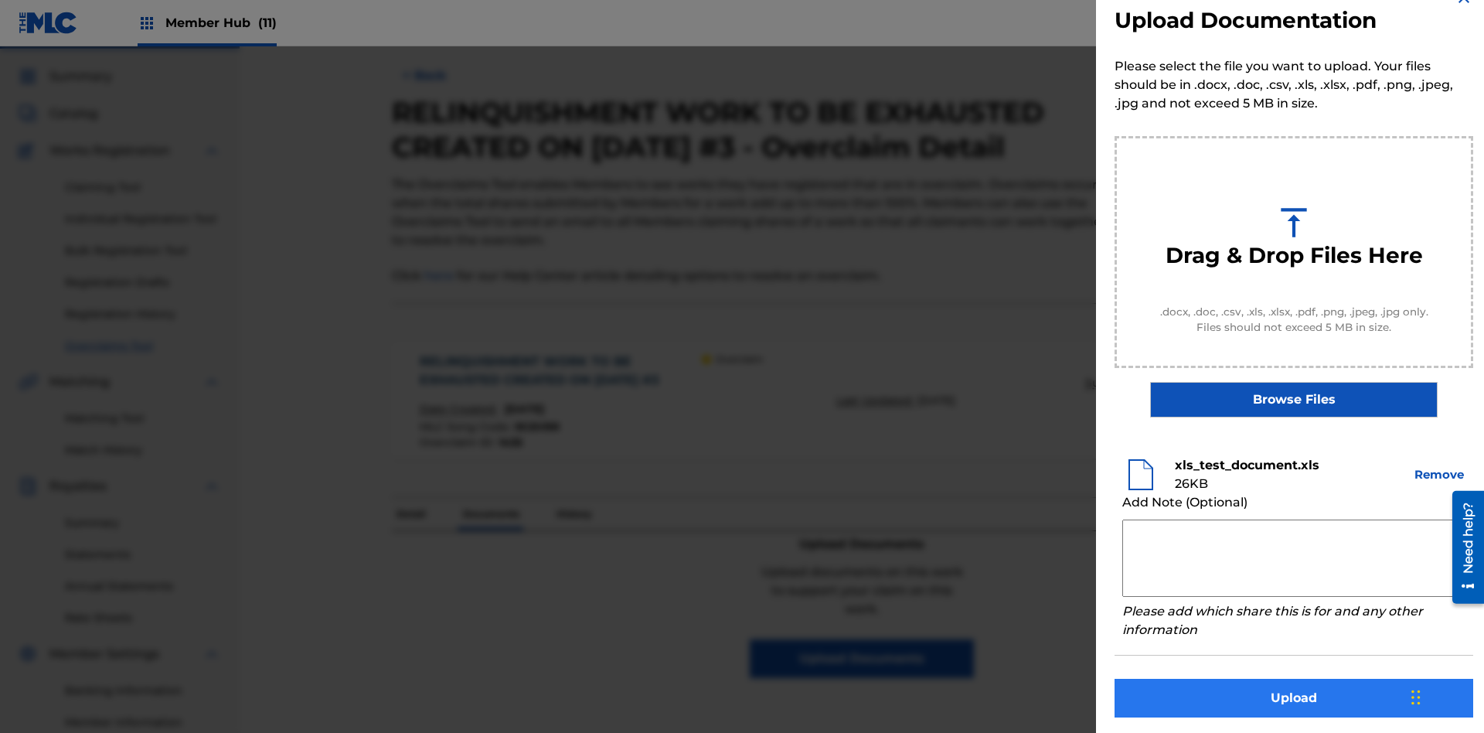
scroll to position [226, 0]
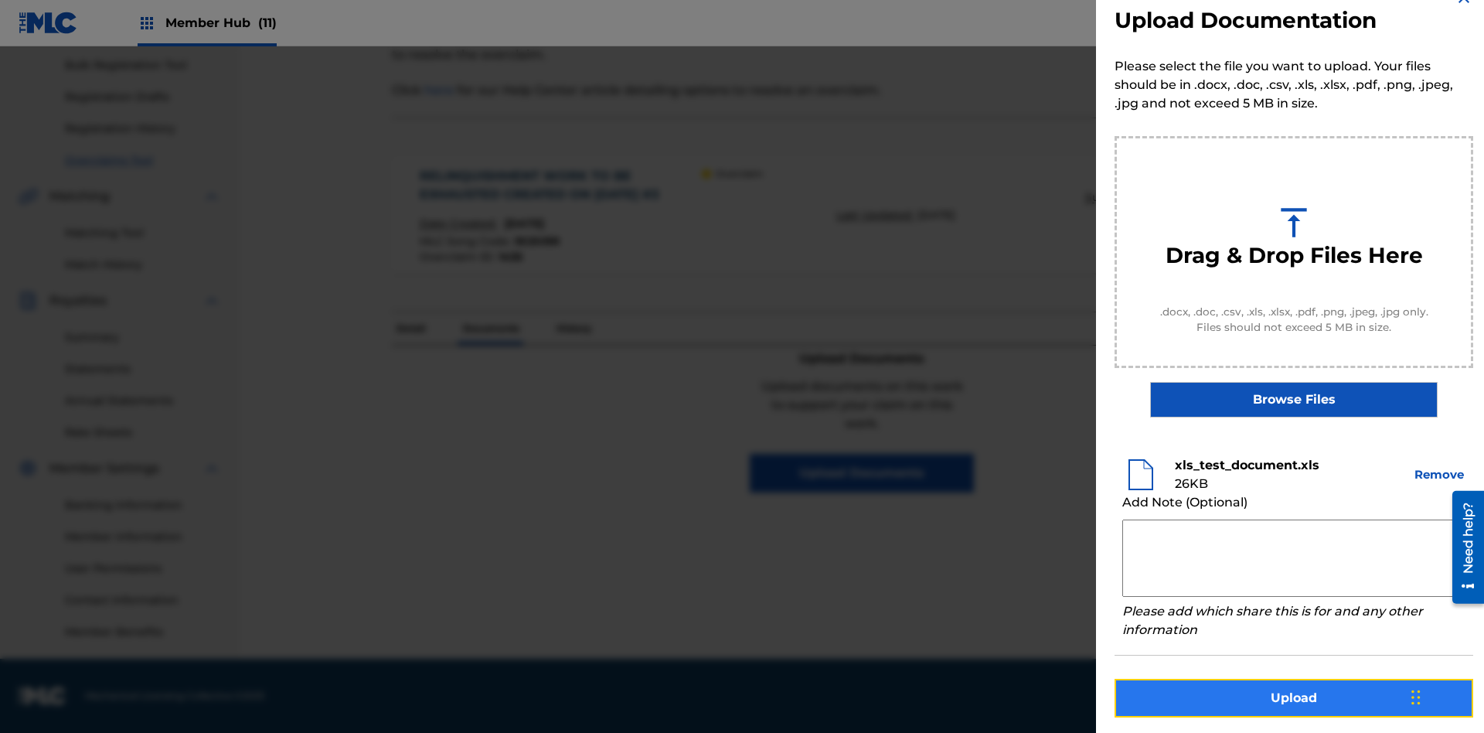
click at [1293, 695] on button "Upload" at bounding box center [1293, 697] width 359 height 39
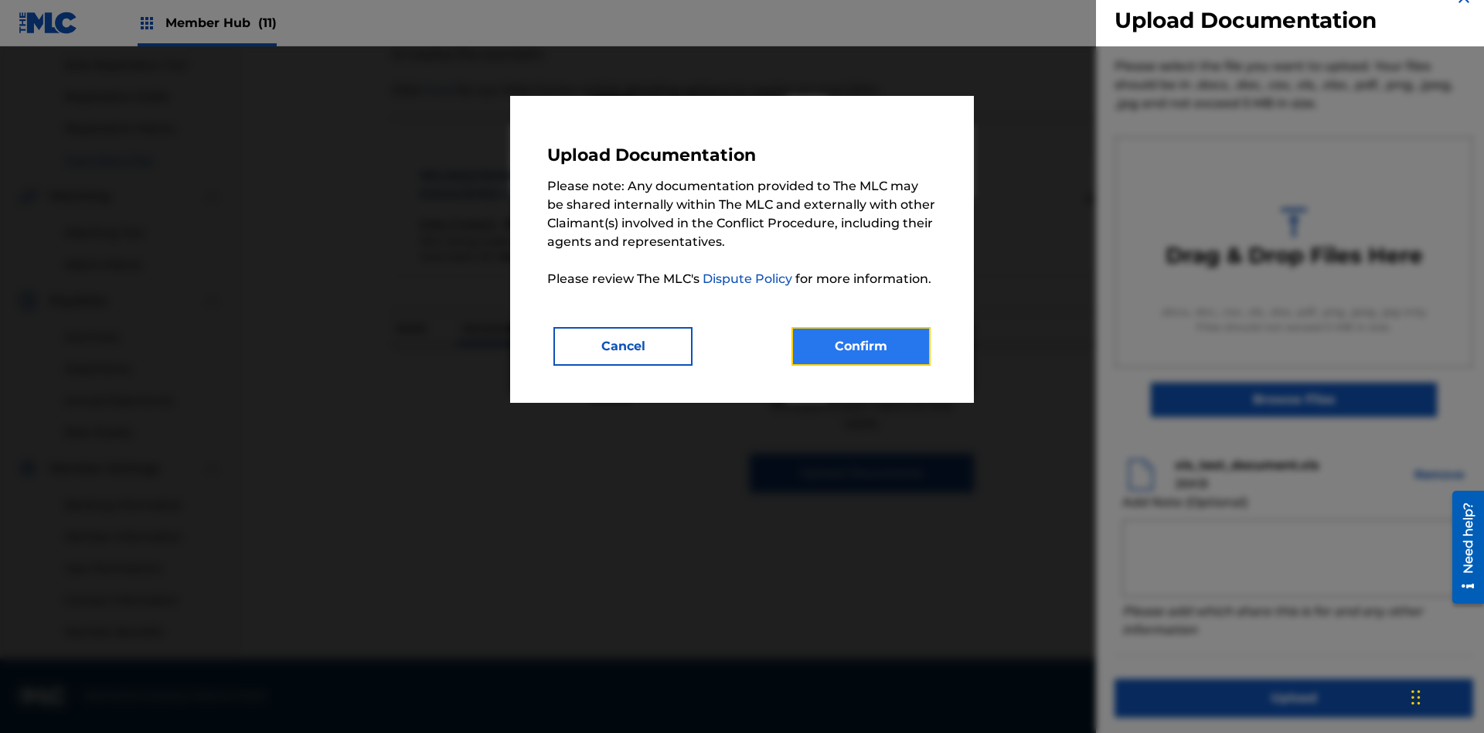
click at [861, 345] on button "Confirm" at bounding box center [860, 346] width 139 height 39
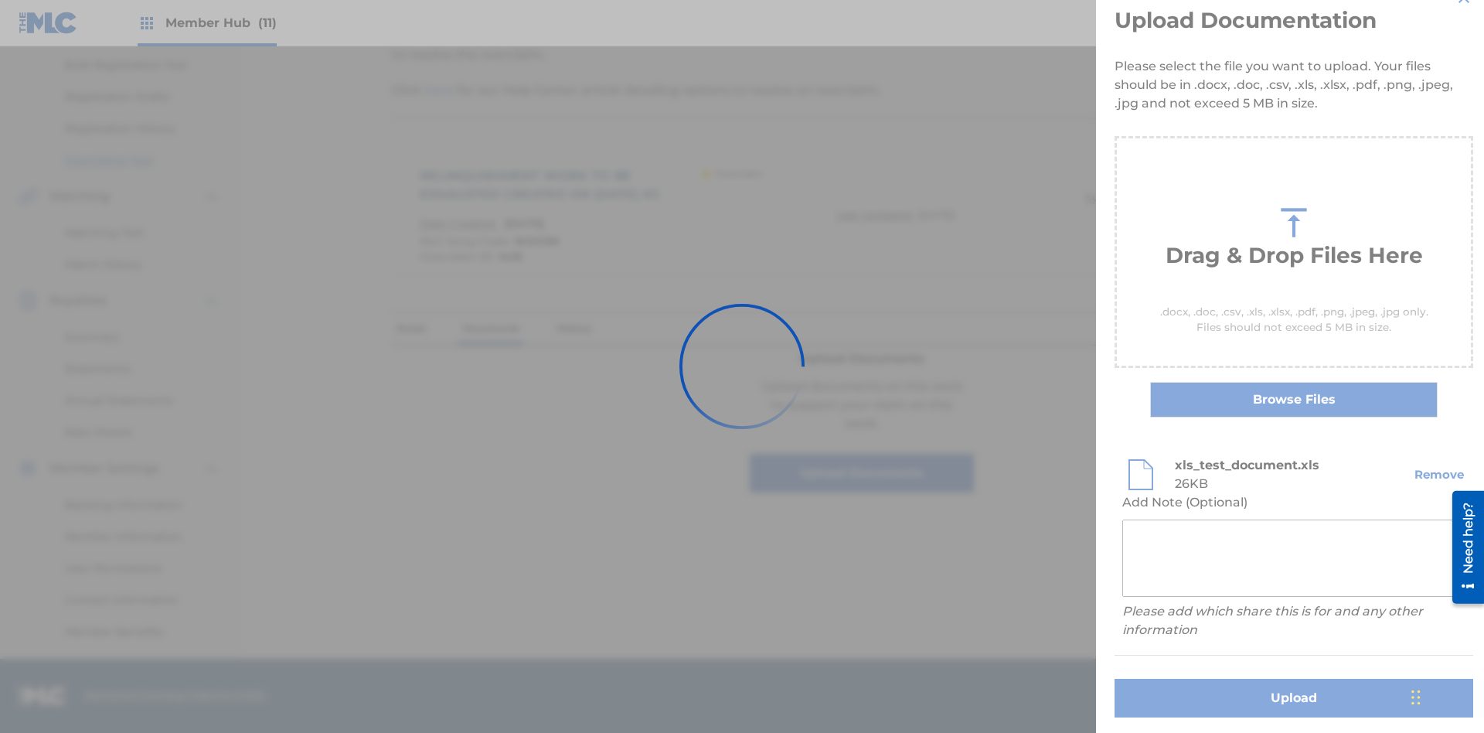
scroll to position [0, 0]
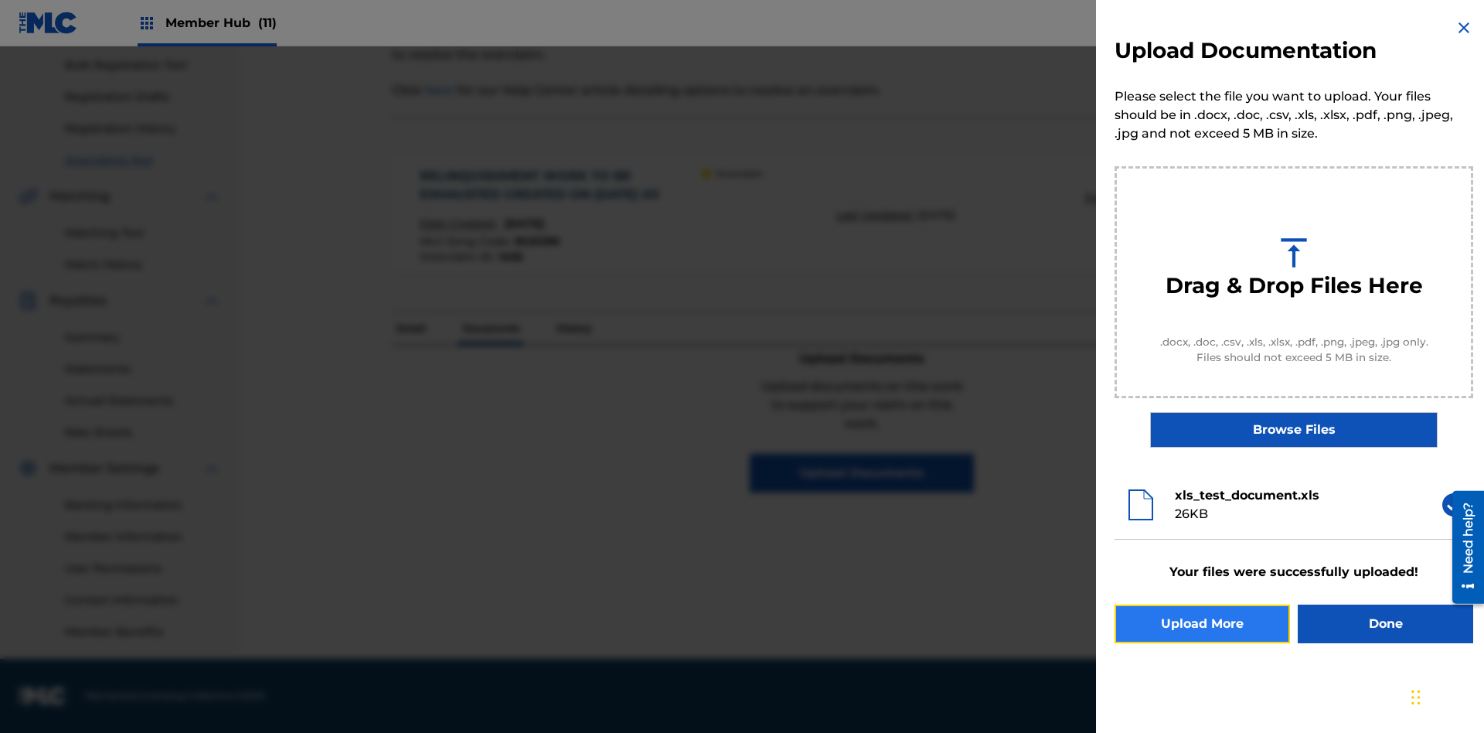
click at [1202, 624] on button "Upload More" at bounding box center [1201, 623] width 175 height 39
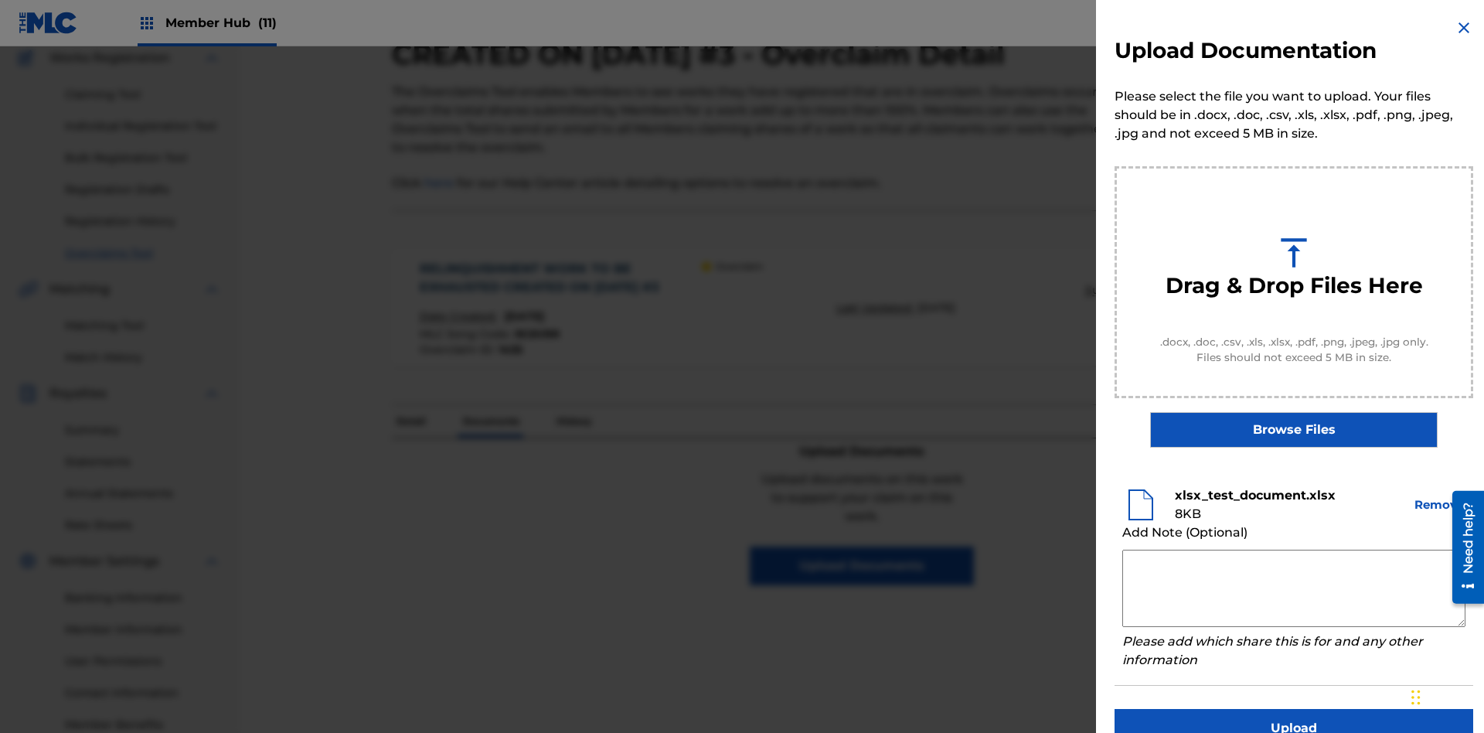
click at [1293, 588] on textarea at bounding box center [1293, 587] width 343 height 77
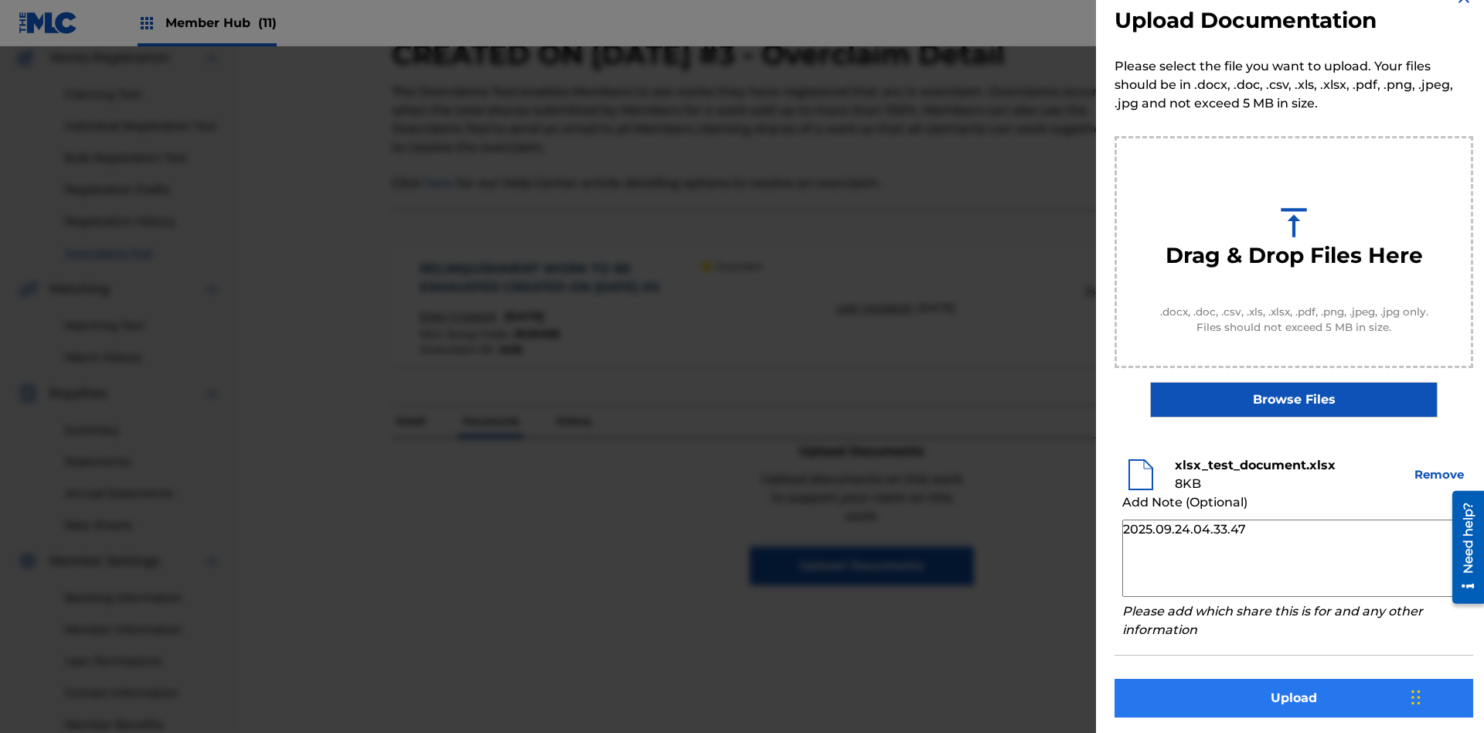
type textarea "2025.09.24.04.33.47"
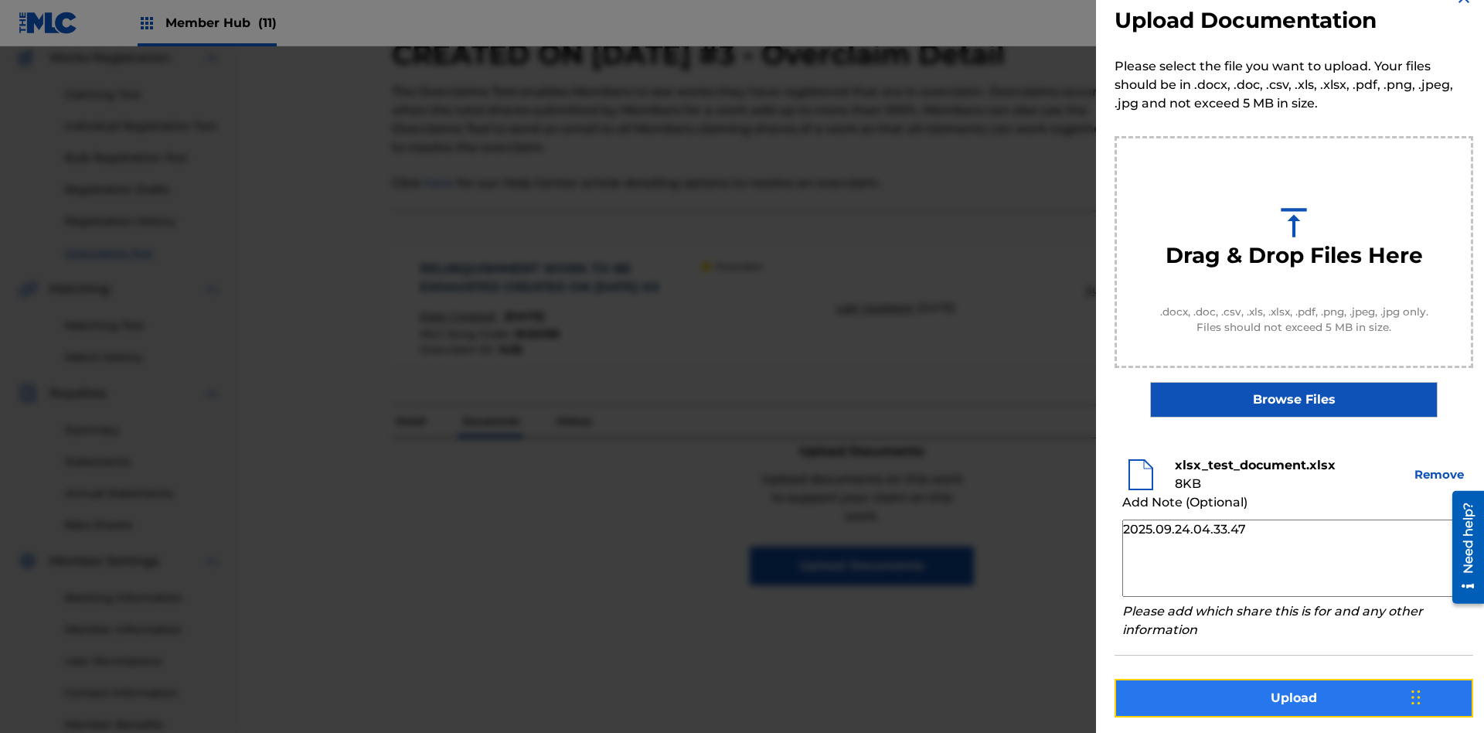
click at [1293, 695] on button "Upload" at bounding box center [1293, 697] width 359 height 39
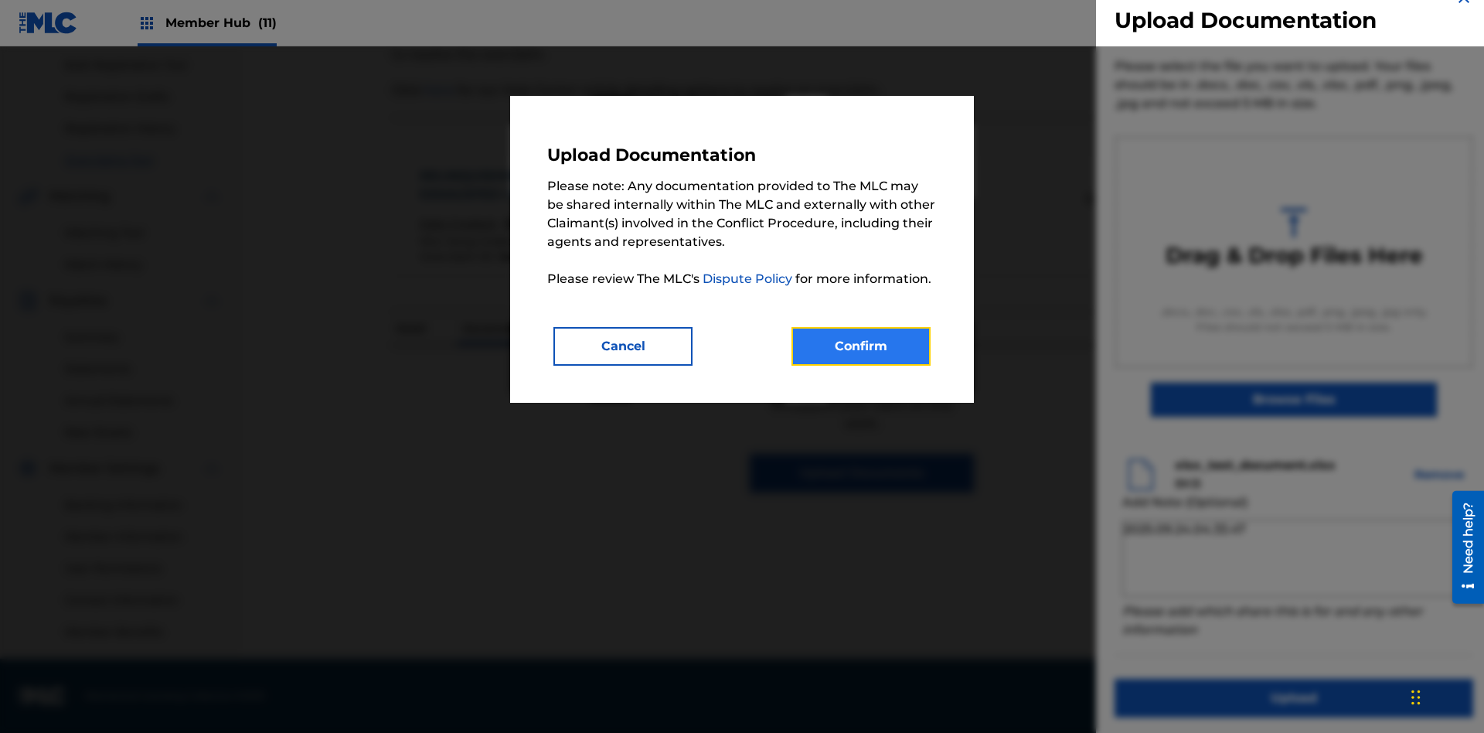
click at [861, 345] on button "Confirm" at bounding box center [860, 346] width 139 height 39
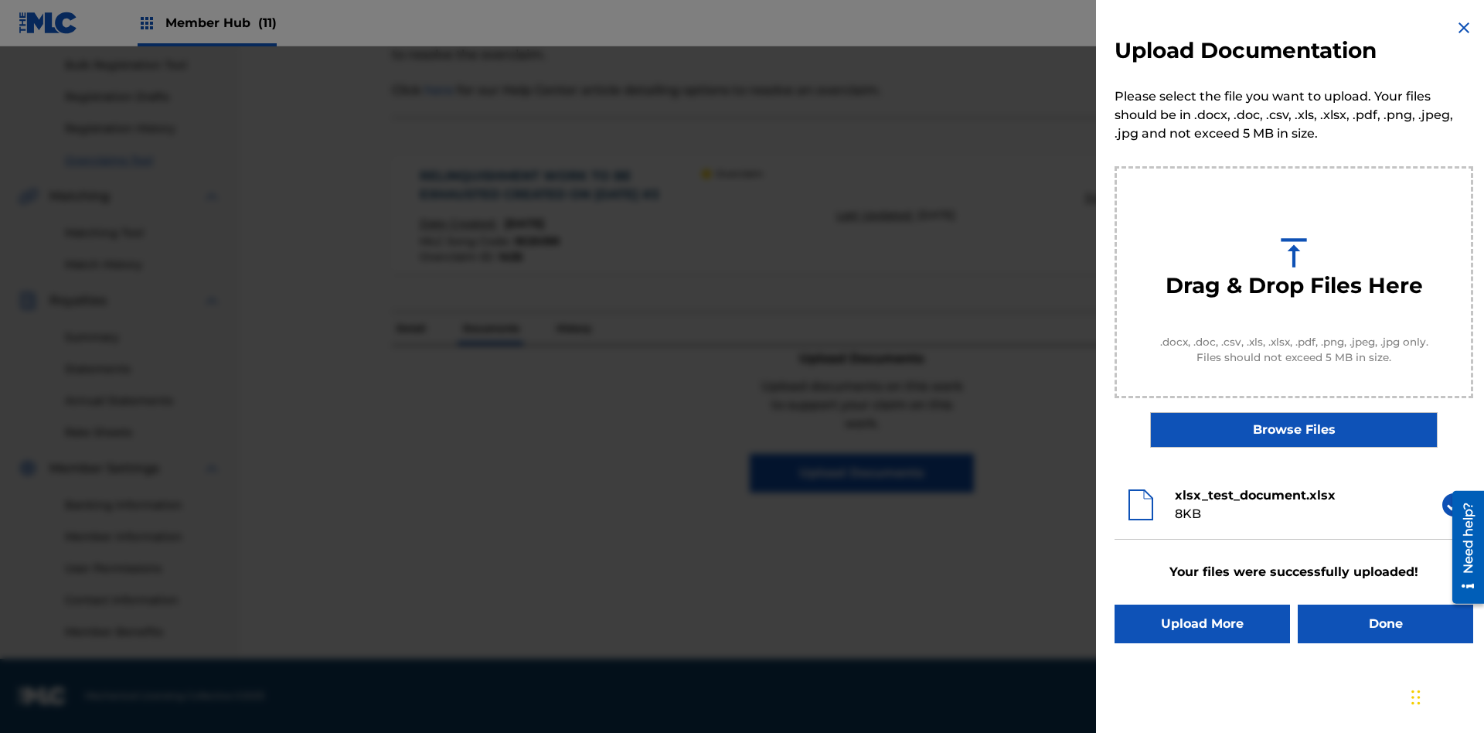
scroll to position [0, 0]
click at [1385, 624] on button "Done" at bounding box center [1384, 623] width 175 height 39
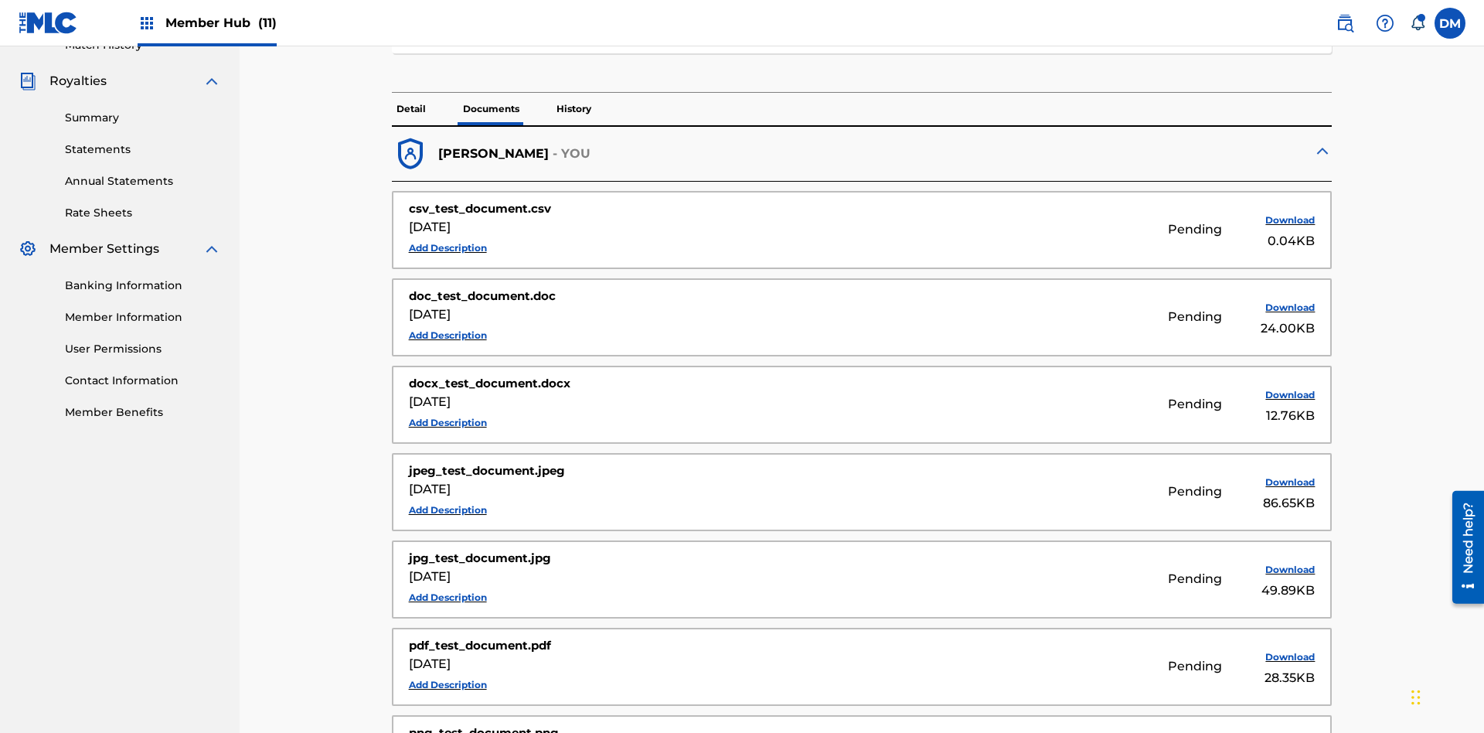
click at [490, 109] on p "Documents" at bounding box center [491, 109] width 66 height 32
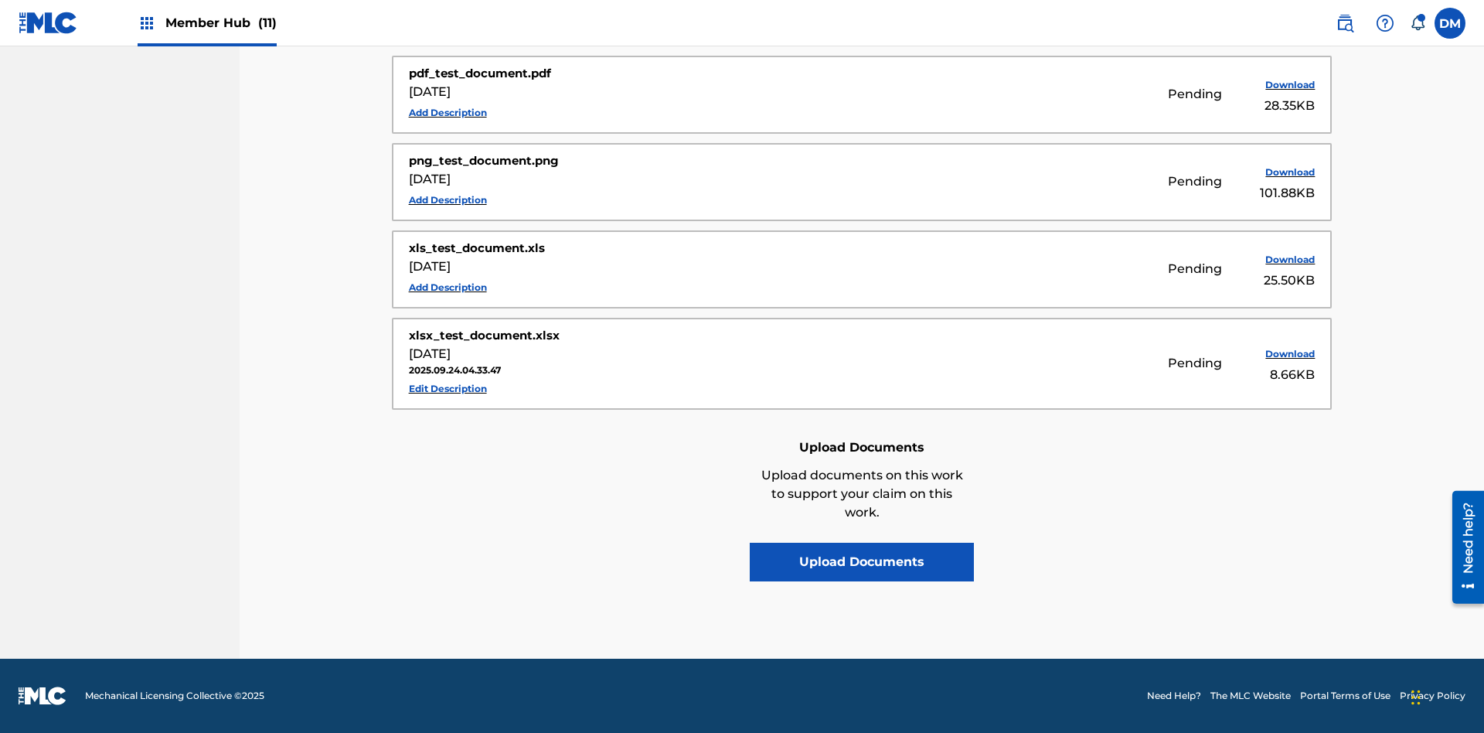
scroll to position [588, 0]
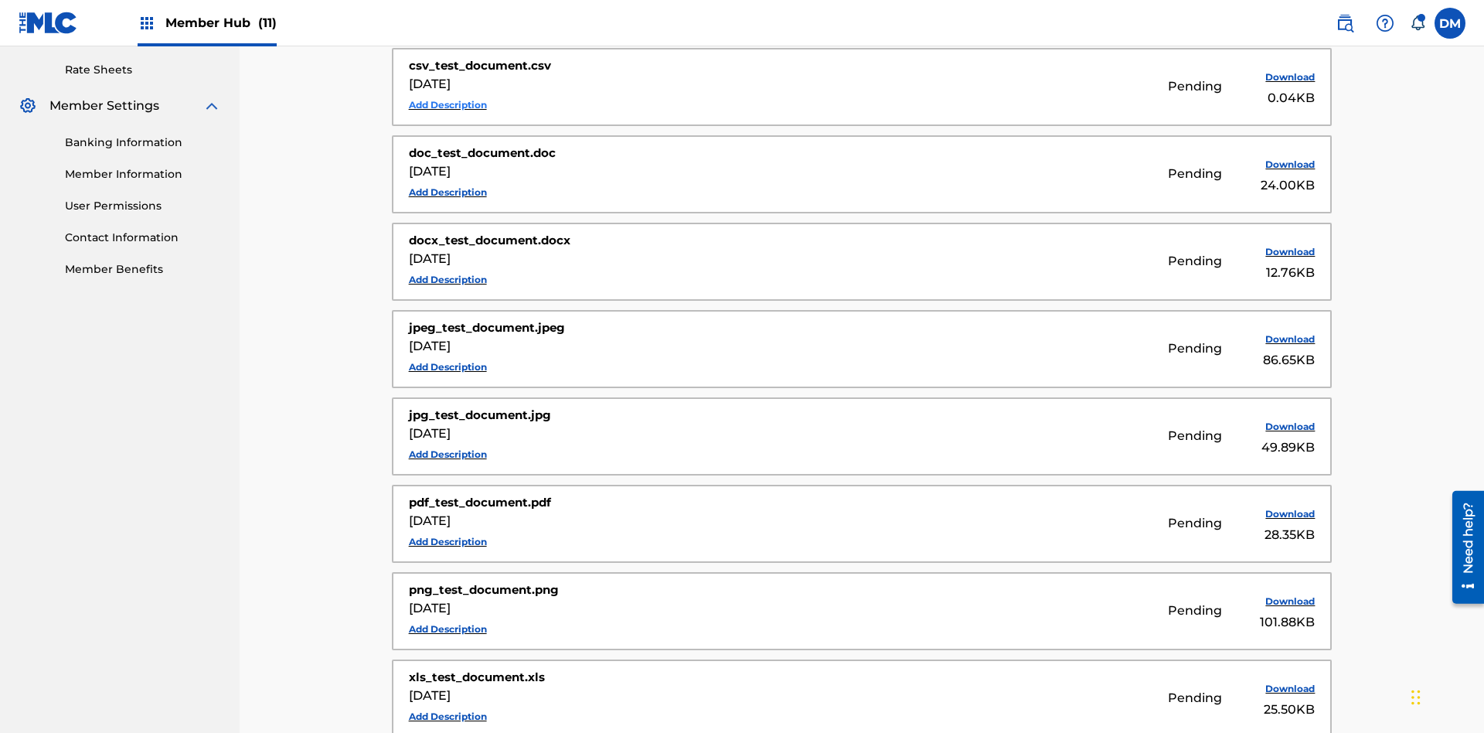
click at [447, 104] on button "Add Description" at bounding box center [448, 104] width 78 height 23
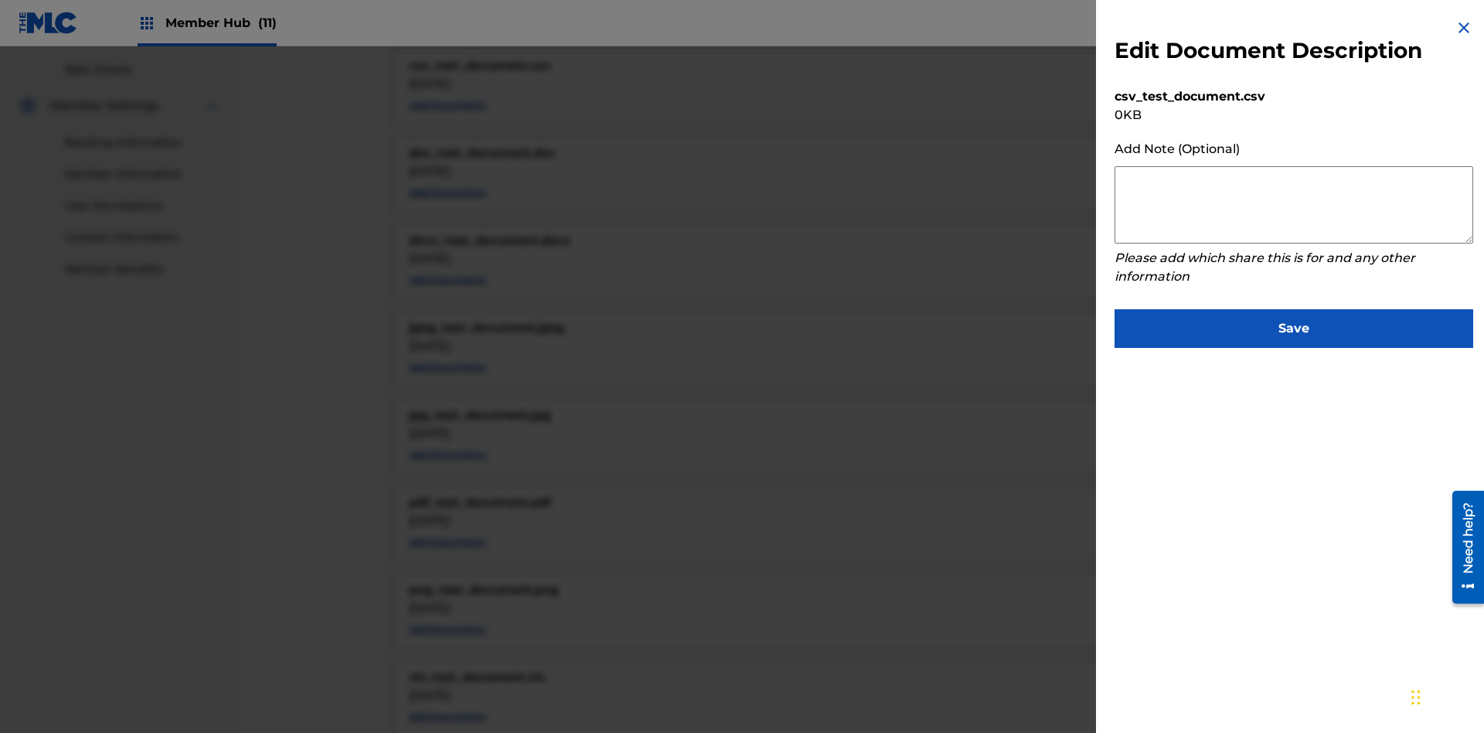
click at [1293, 205] on textarea at bounding box center [1293, 204] width 359 height 77
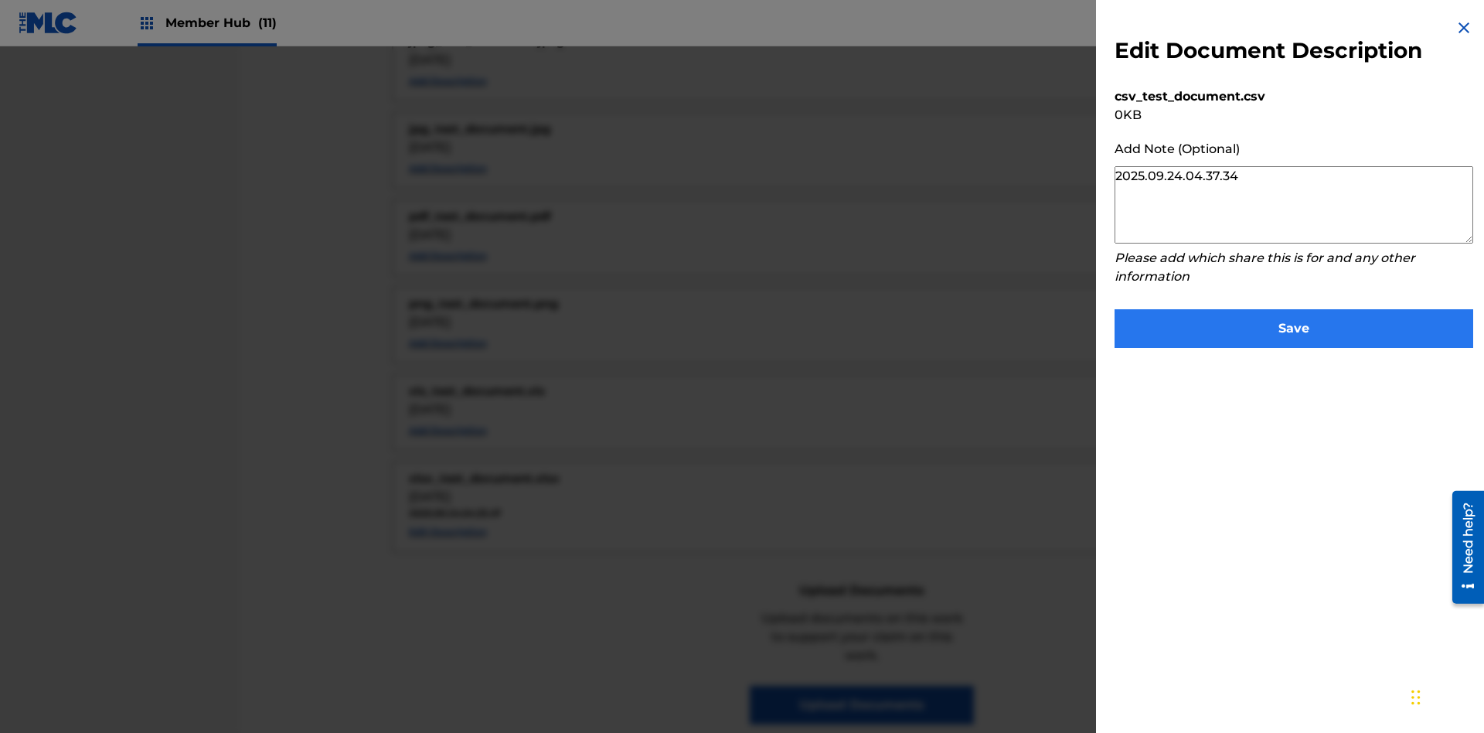
type textarea "2025.09.24.04.37.34"
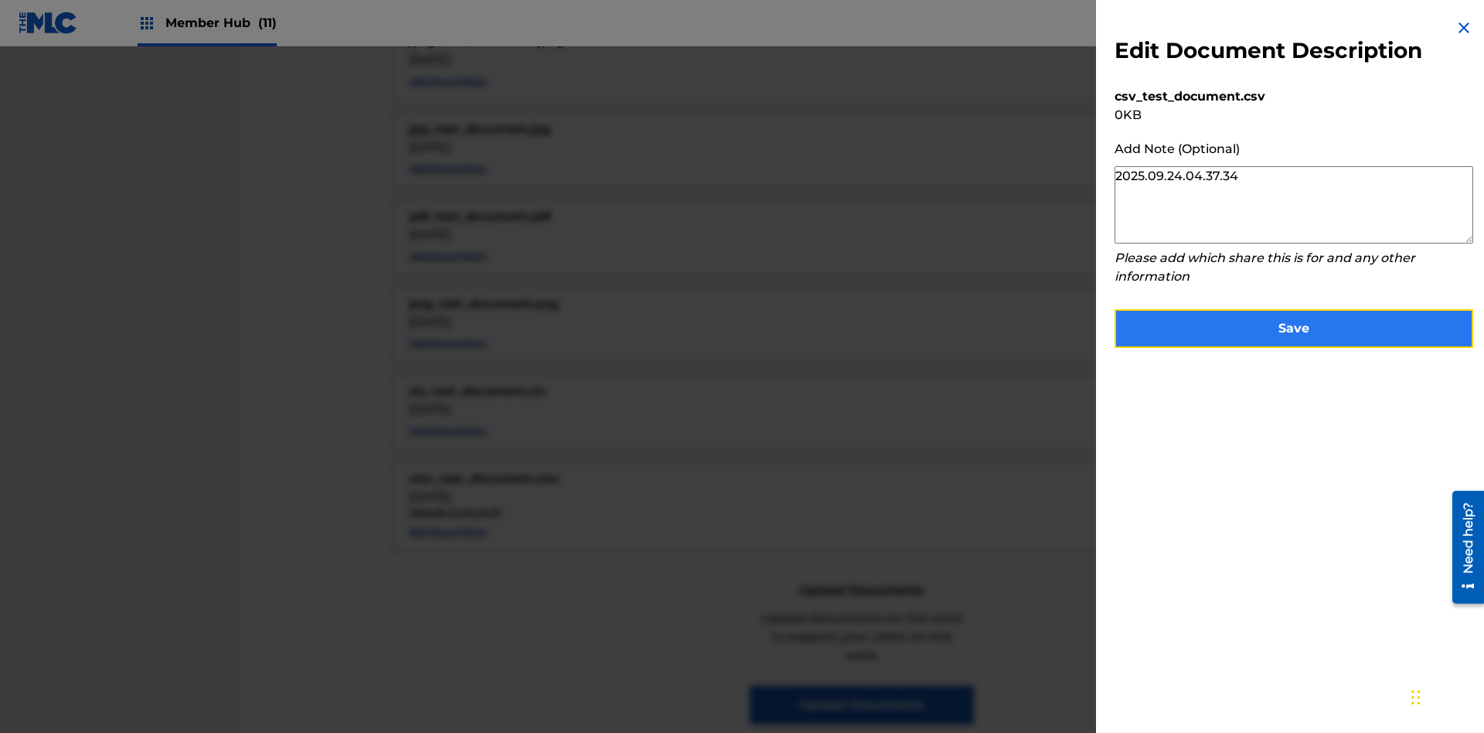
click at [1293, 325] on button "Save" at bounding box center [1293, 328] width 359 height 39
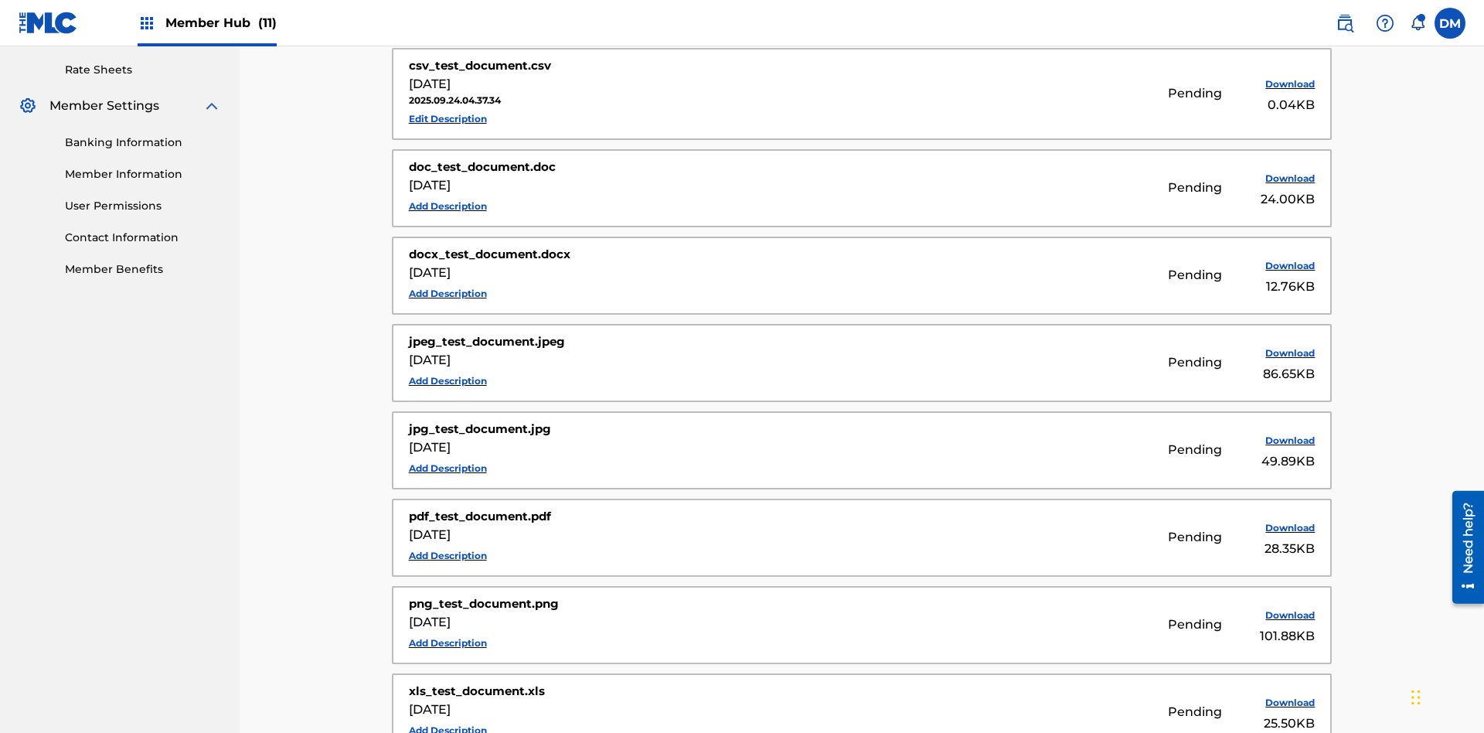
scroll to position [602, 0]
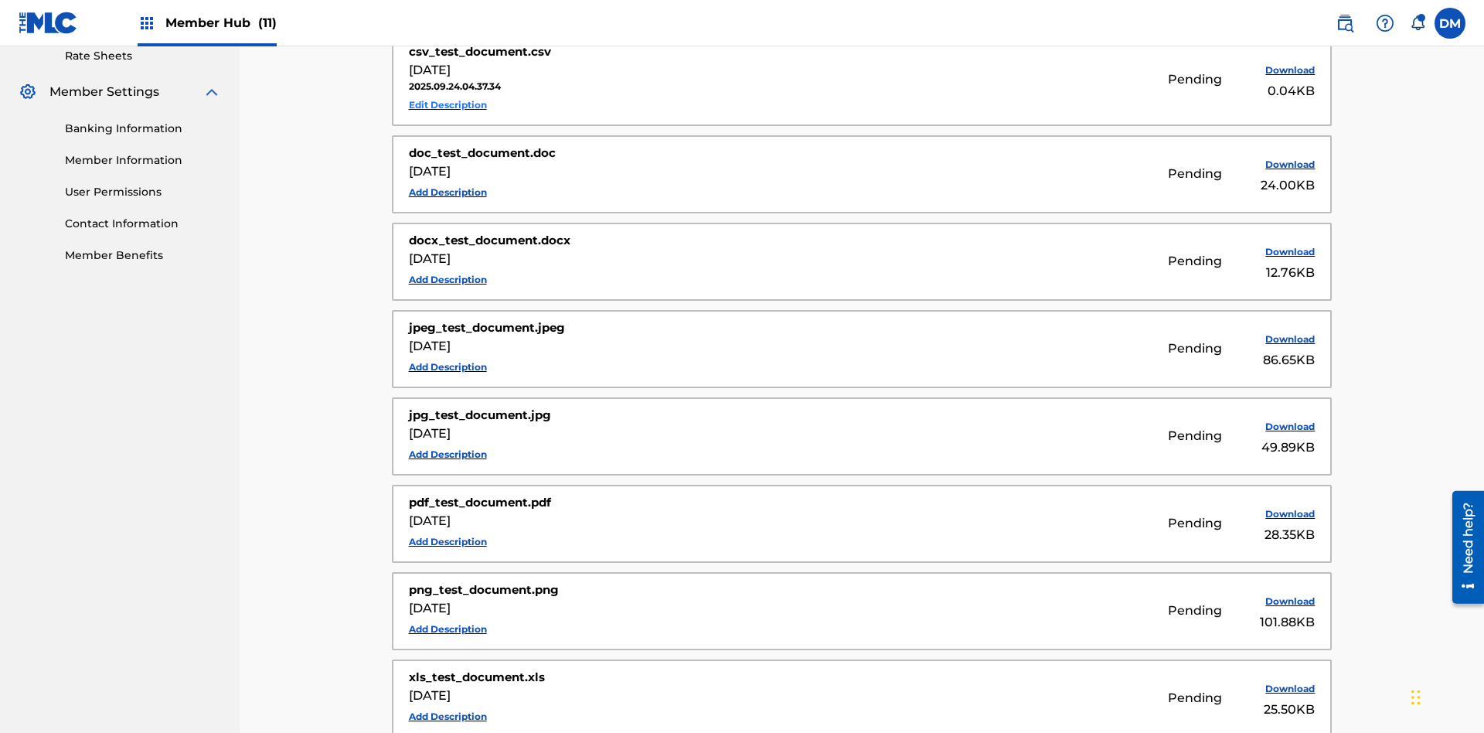
click at [447, 104] on button "Edit Description" at bounding box center [448, 104] width 78 height 23
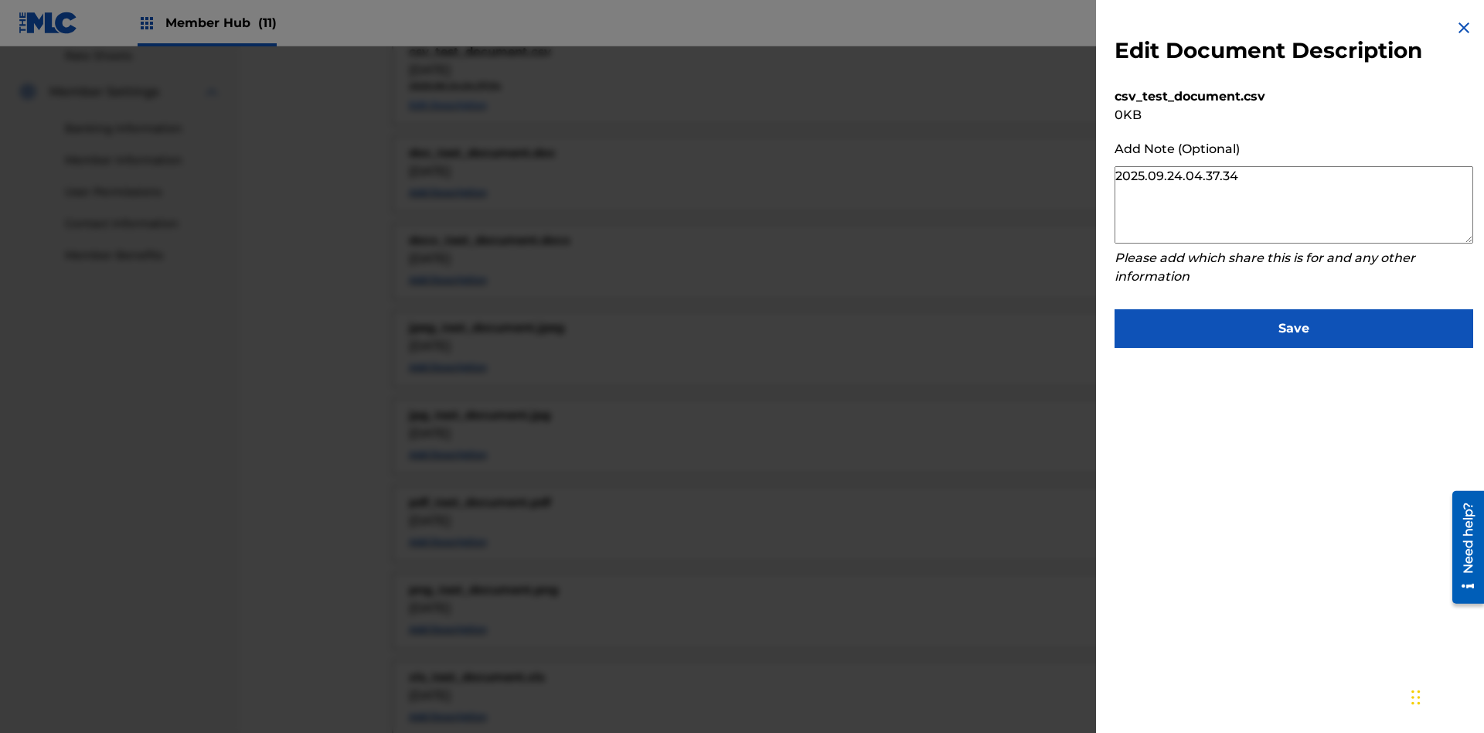
scroll to position [675, 0]
click at [1293, 205] on textarea "2025.09.24.04.37.34" at bounding box center [1293, 204] width 359 height 77
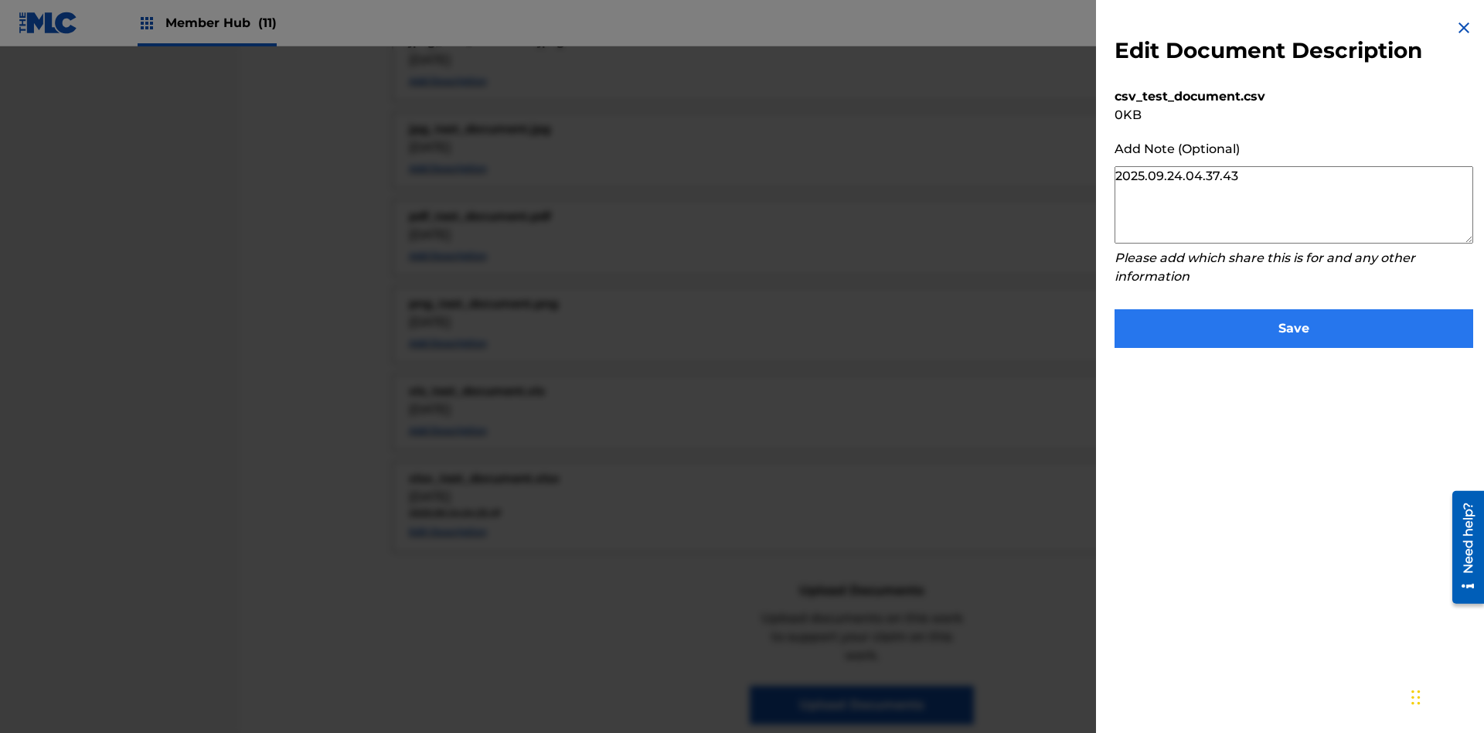
type textarea "2025.09.24.04.37.43"
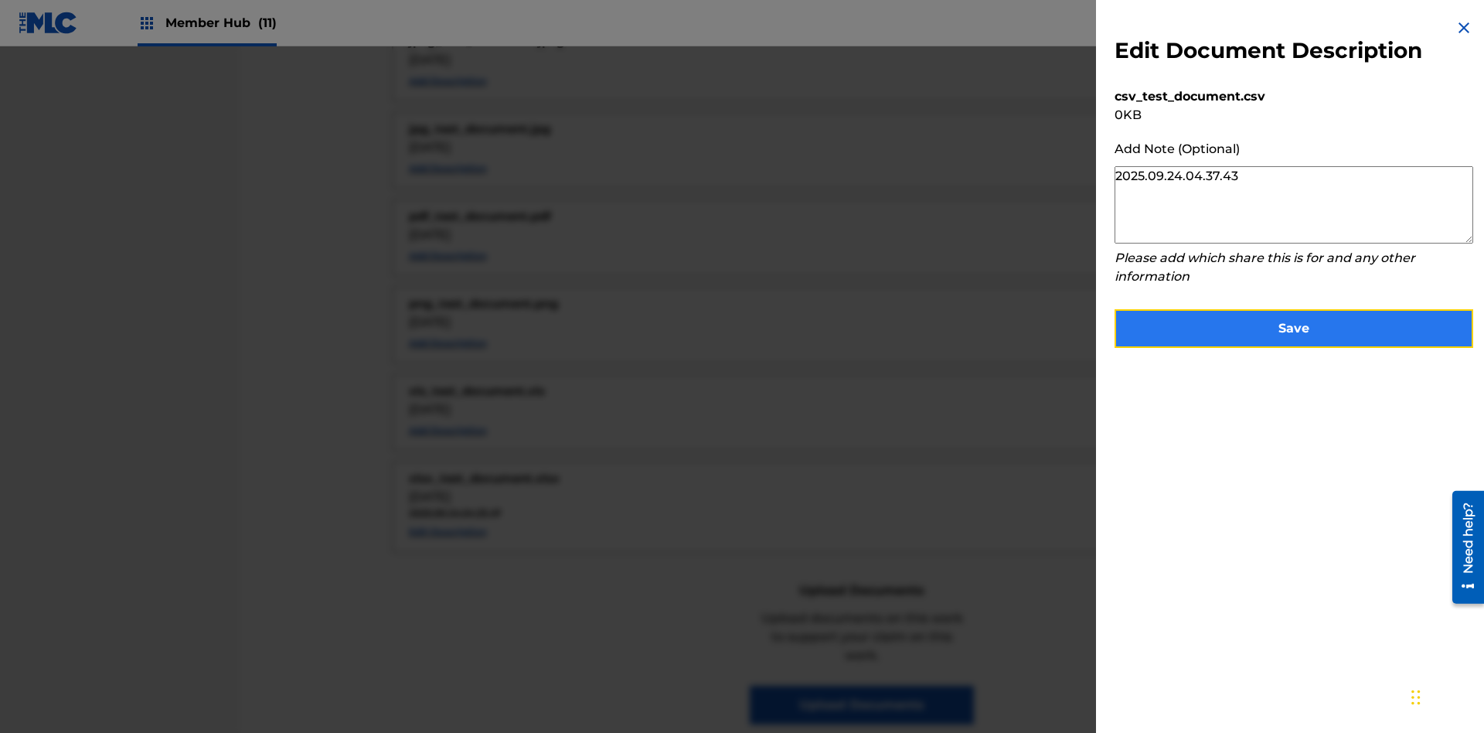
click at [1293, 325] on button "Save" at bounding box center [1293, 328] width 359 height 39
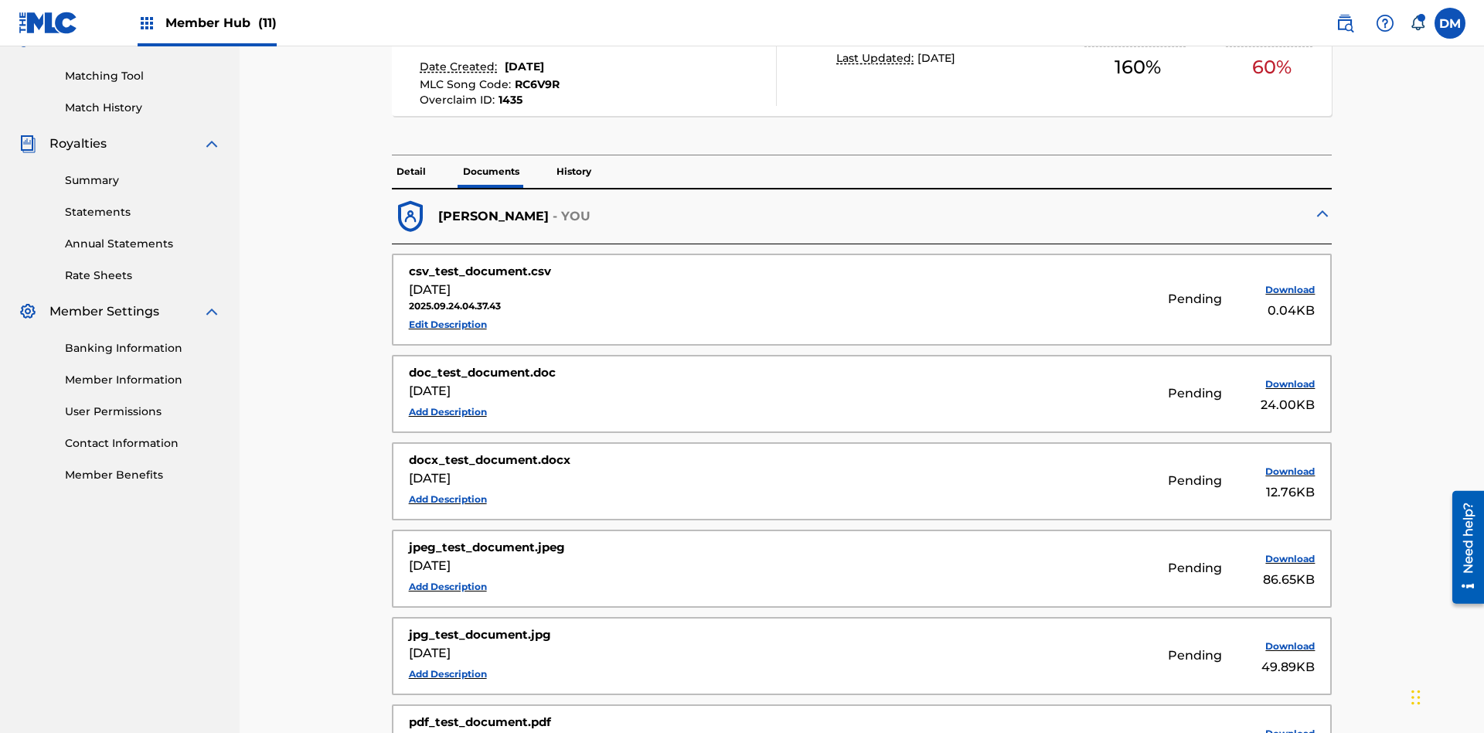
scroll to position [445, 0]
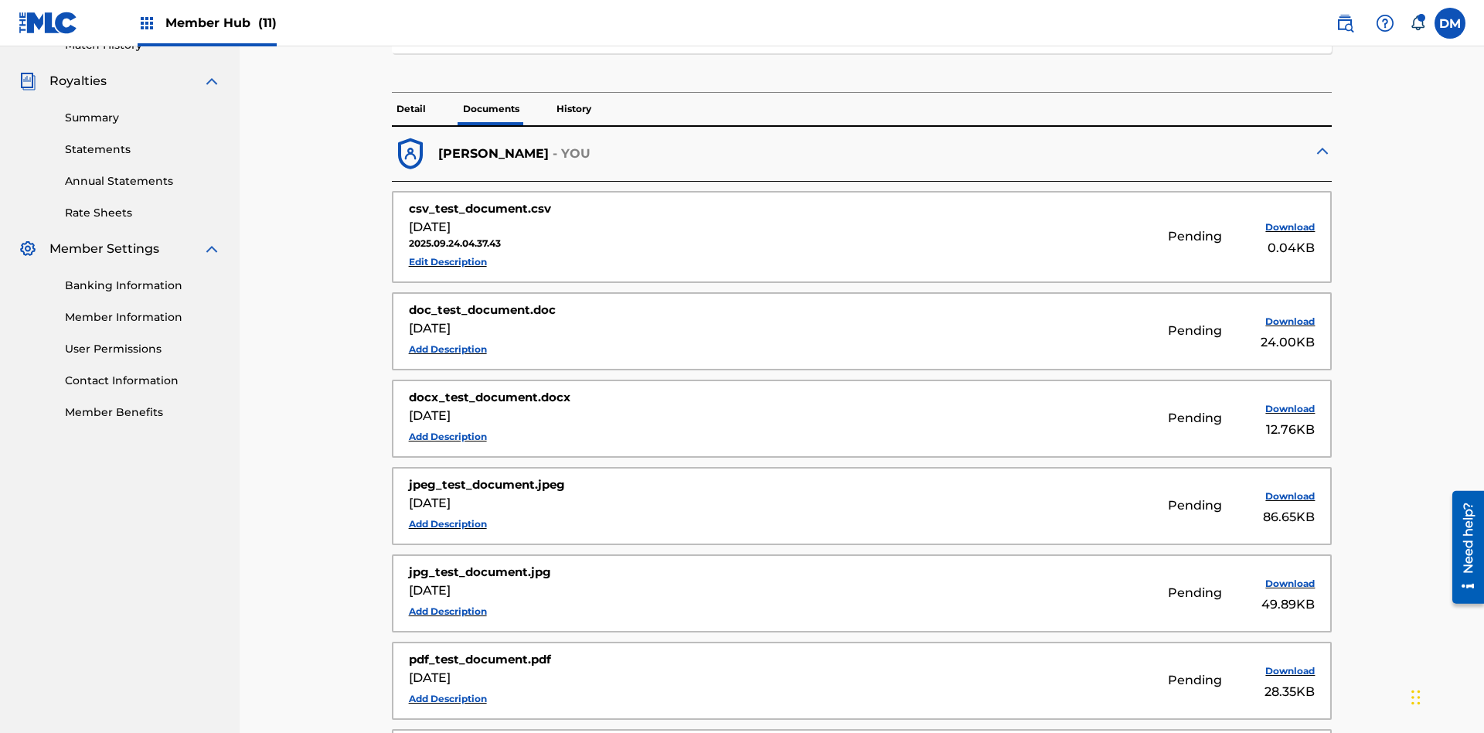
click at [573, 109] on p "History" at bounding box center [574, 109] width 44 height 32
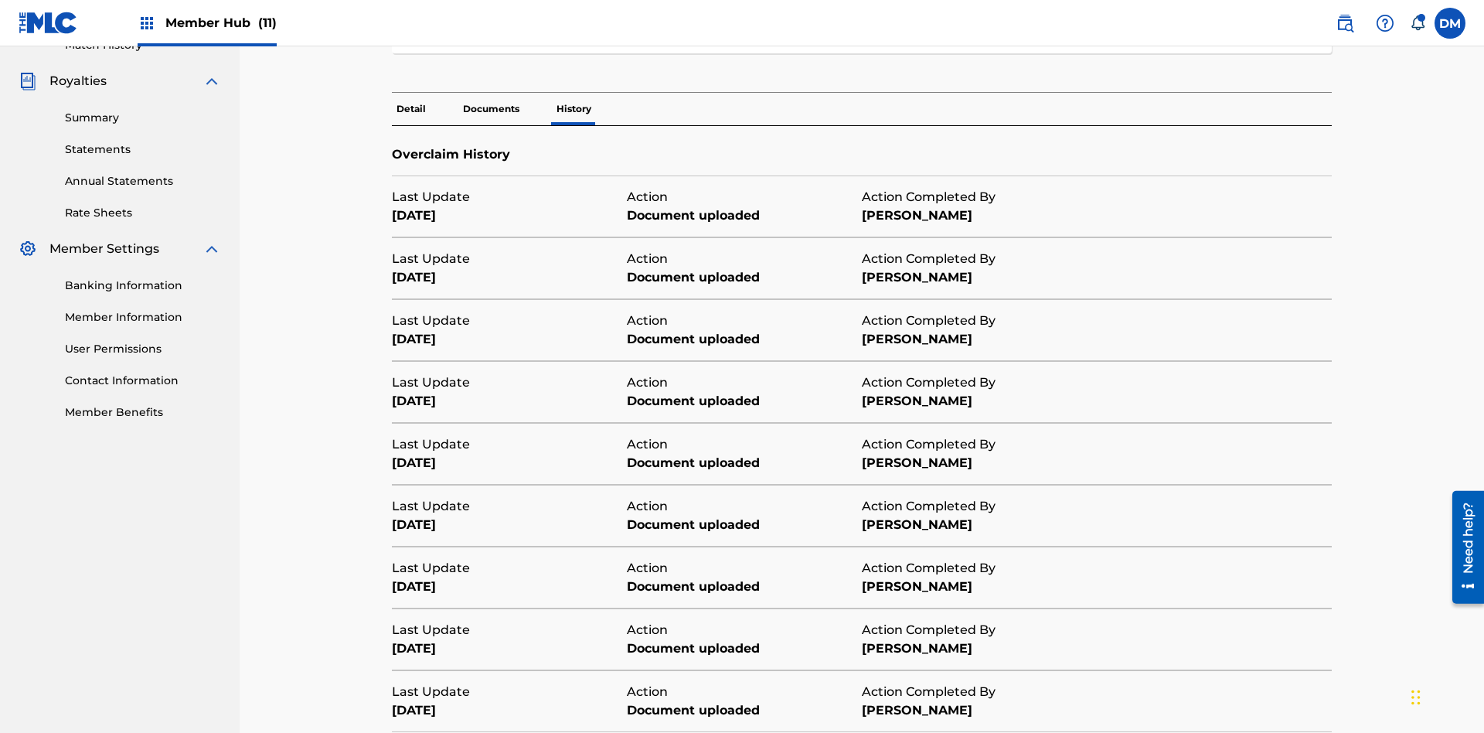
scroll to position [559, 0]
